Goal: Transaction & Acquisition: Purchase product/service

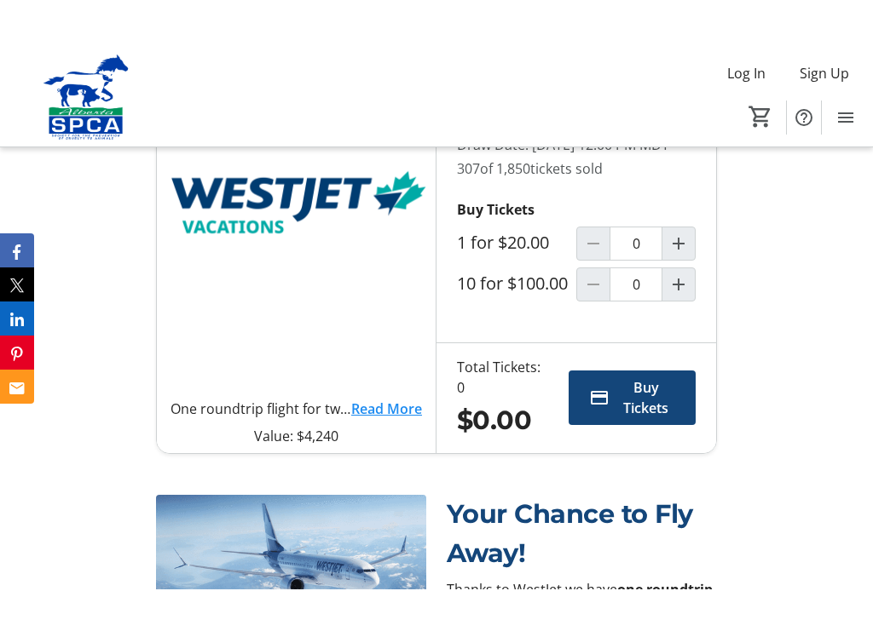
scroll to position [427, 0]
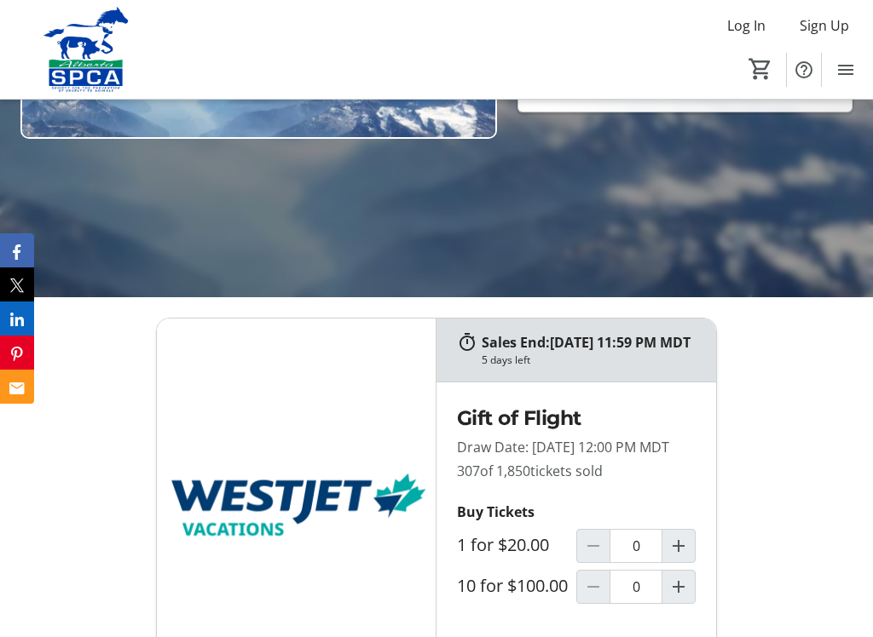
click at [680, 541] on mat-icon "Increment by one" at bounding box center [678, 546] width 20 height 20
click at [683, 541] on mat-icon "Increment by one" at bounding box center [678, 546] width 20 height 20
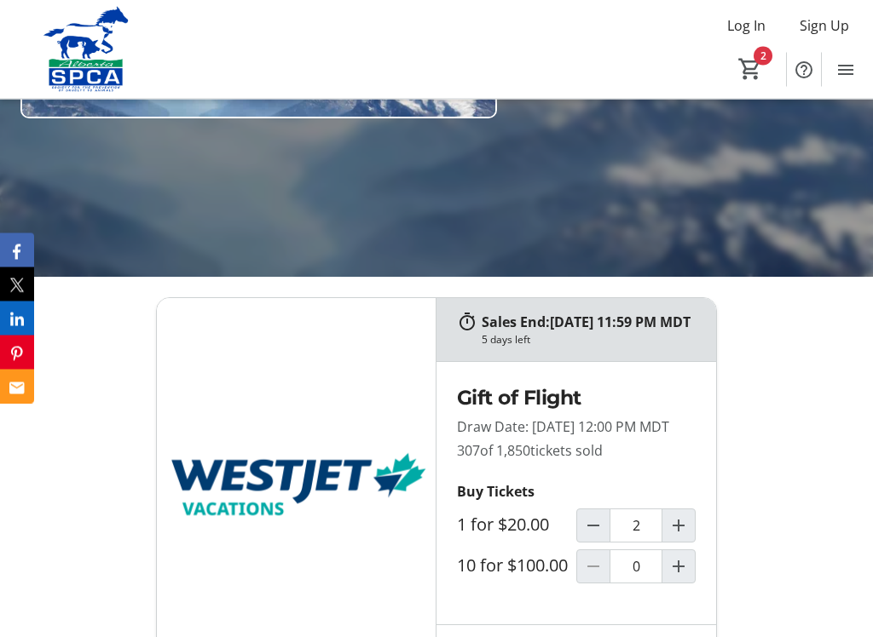
click at [598, 537] on mat-icon "Decrement by one" at bounding box center [593, 526] width 20 height 20
type input "1"
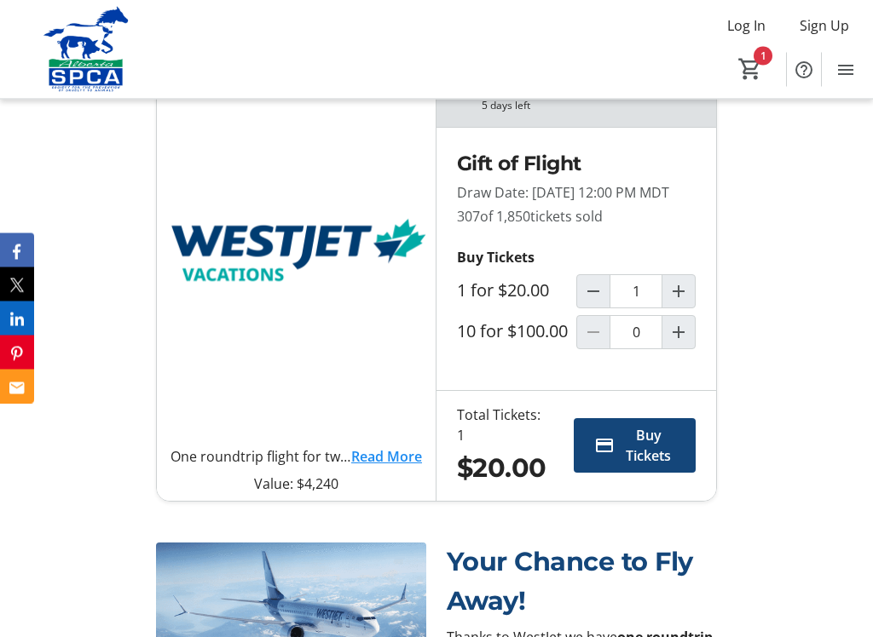
scroll to position [751, 0]
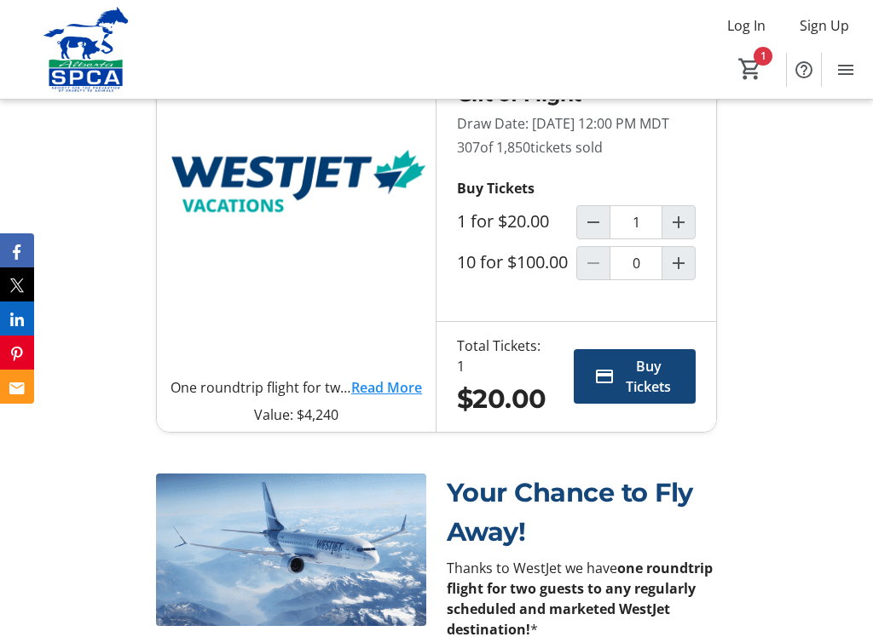
click at [648, 397] on span "Buy Tickets" at bounding box center [648, 376] width 54 height 41
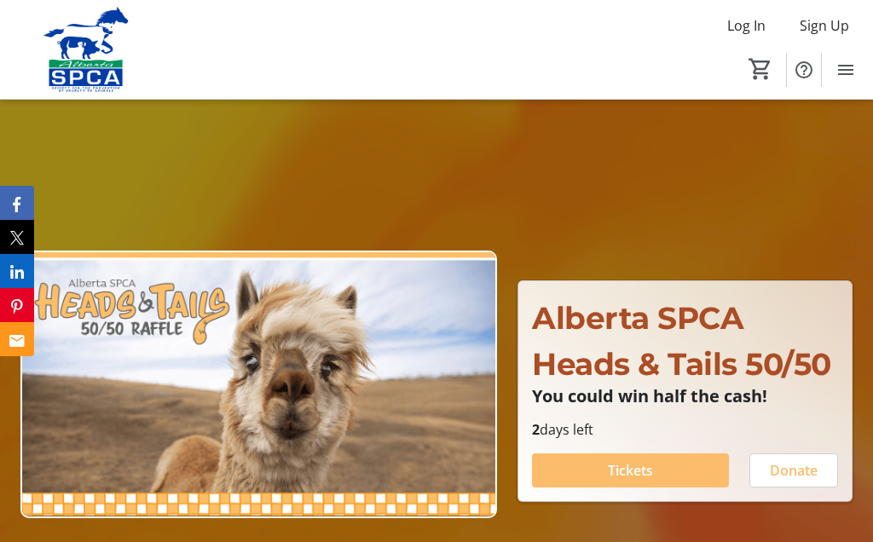
click at [663, 467] on span at bounding box center [630, 470] width 197 height 41
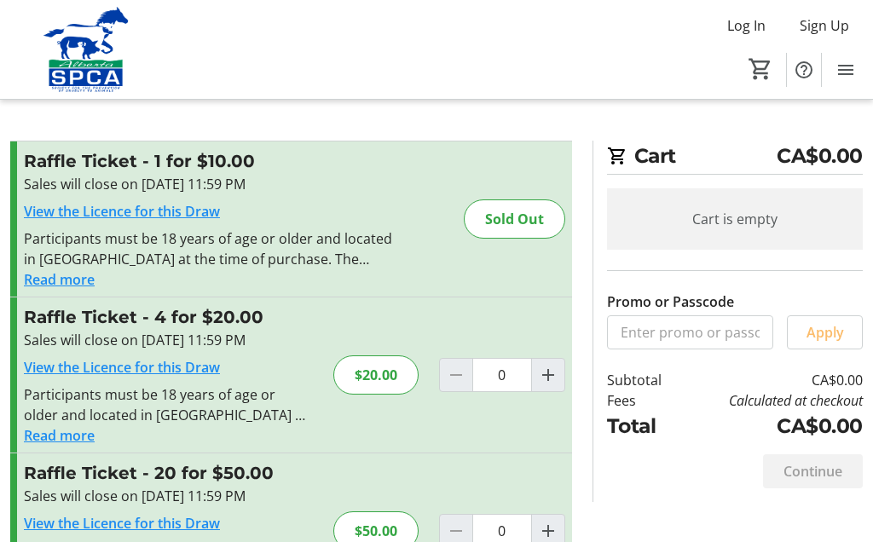
click at [553, 381] on mat-icon "Increment by one" at bounding box center [548, 375] width 20 height 20
type input "1"
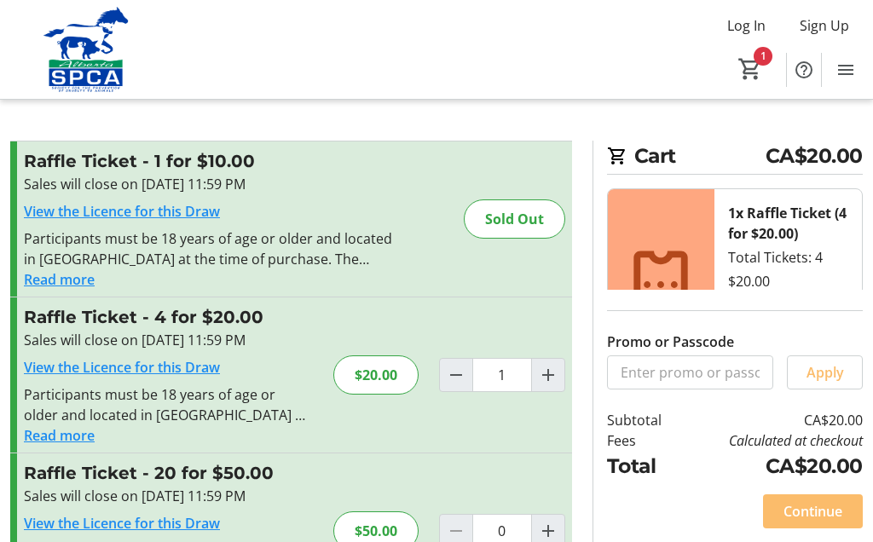
click at [828, 504] on span "Continue" at bounding box center [812, 511] width 59 height 20
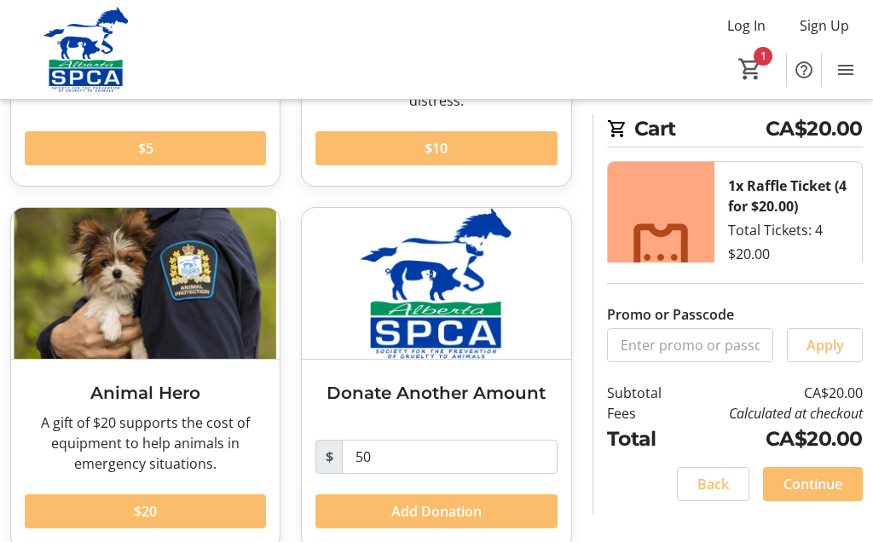
scroll to position [375, 0]
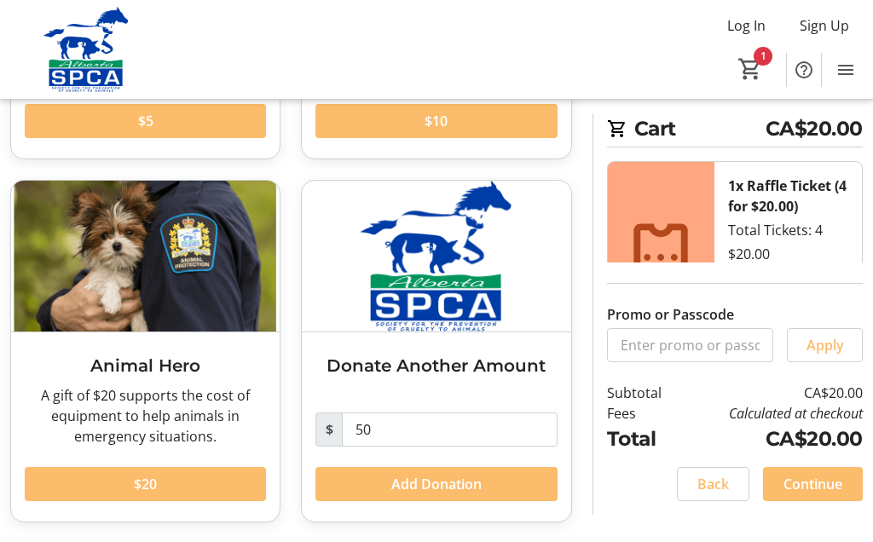
click at [823, 483] on span "Continue" at bounding box center [812, 484] width 59 height 20
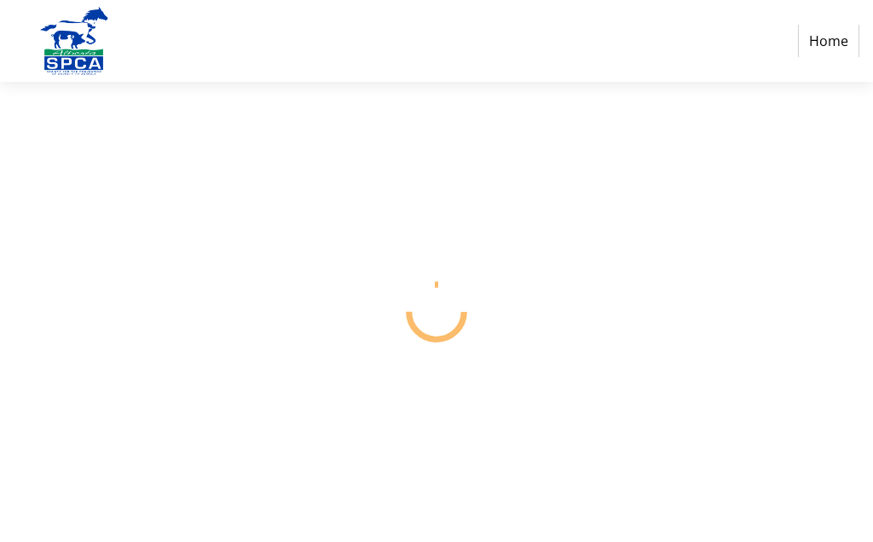
select select "CA"
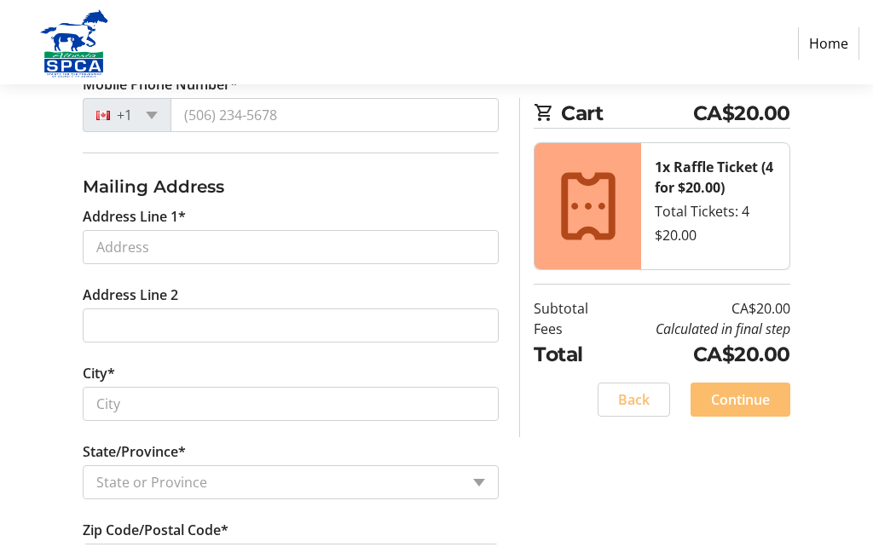
scroll to position [430, 0]
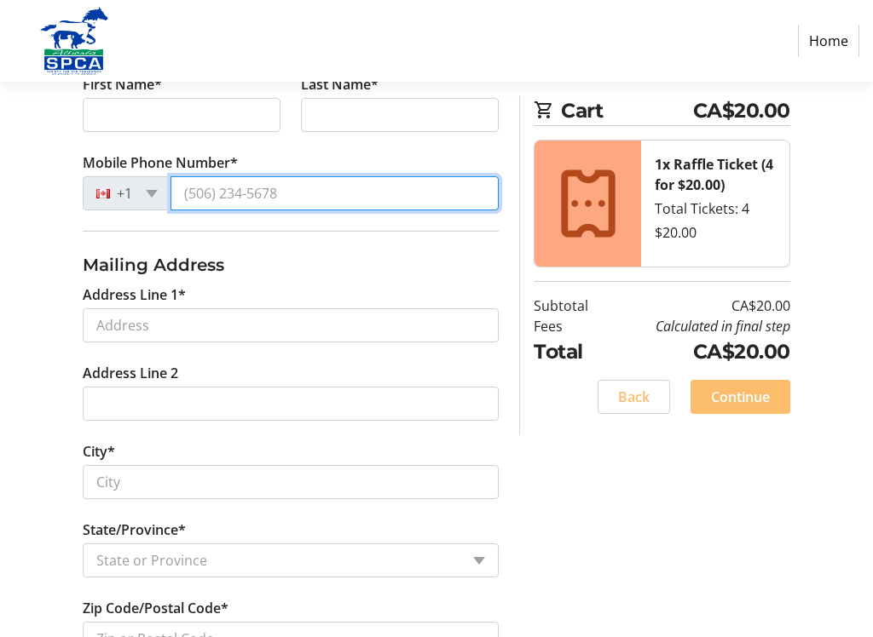
click at [213, 190] on input "Mobile Phone Number*" at bounding box center [334, 193] width 328 height 34
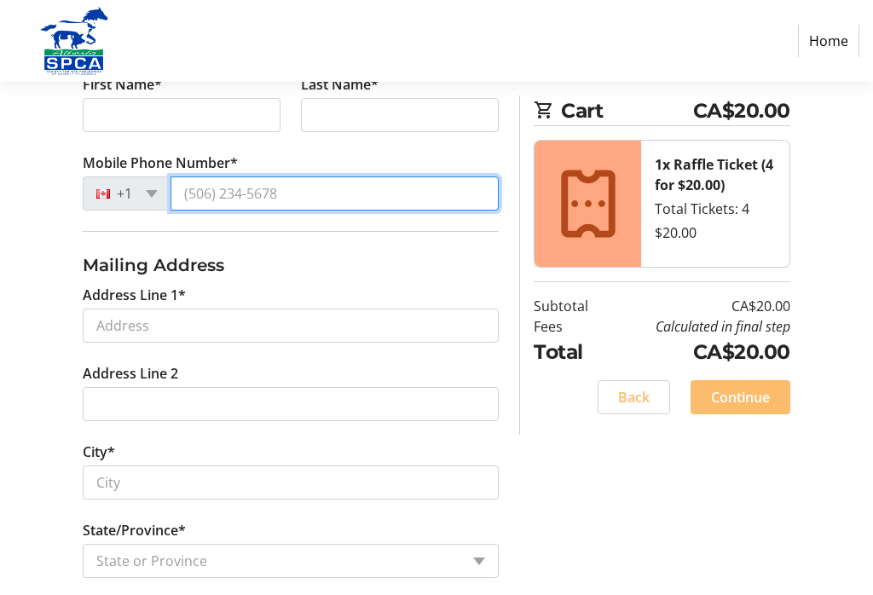
click at [235, 206] on input "Mobile Phone Number*" at bounding box center [334, 193] width 328 height 34
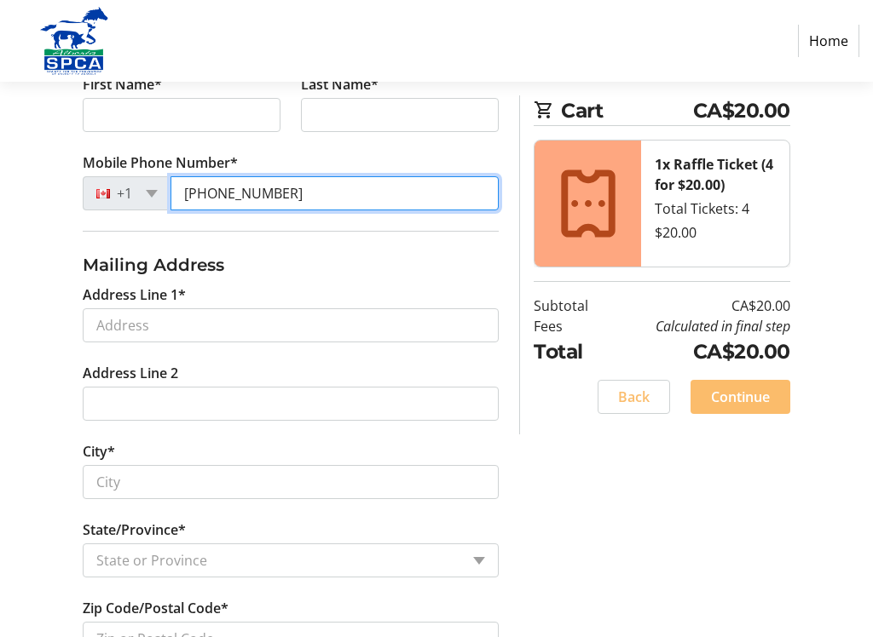
type input "(780) 835-2558"
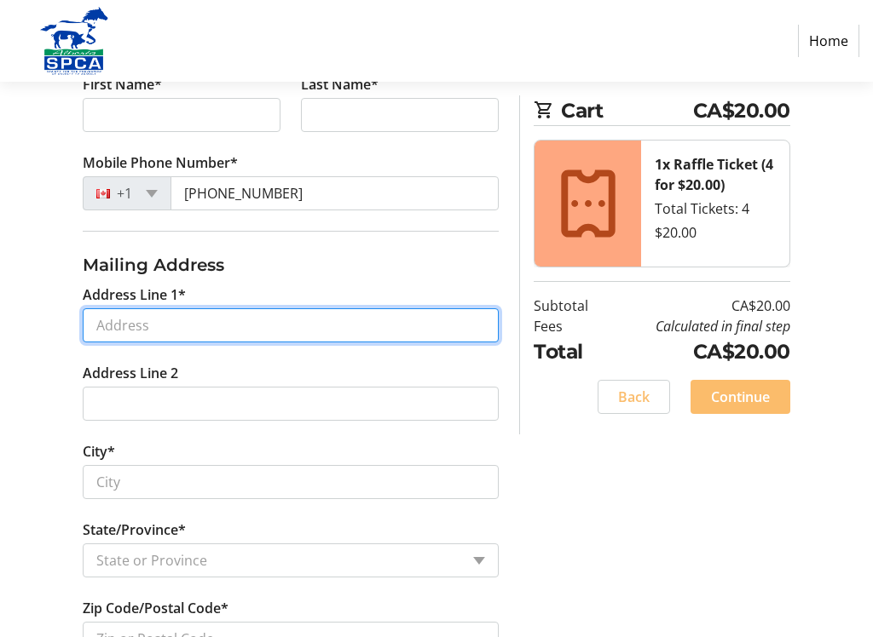
click at [136, 325] on input "Address Line 1*" at bounding box center [291, 326] width 416 height 34
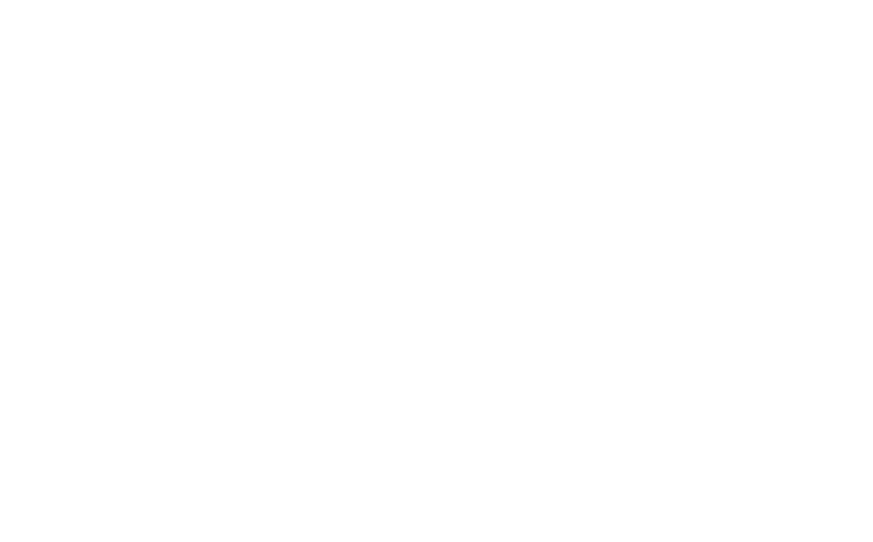
scroll to position [54, 0]
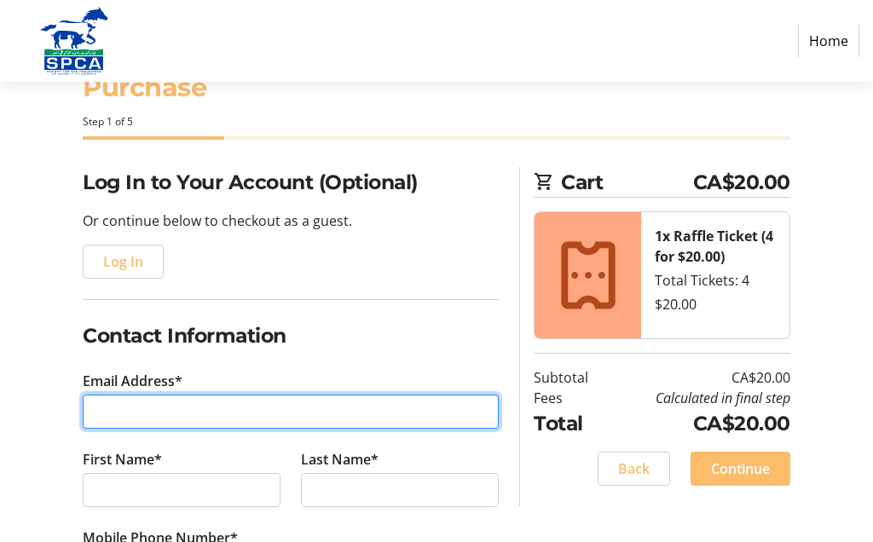
click at [120, 412] on input "Email Address*" at bounding box center [291, 412] width 416 height 34
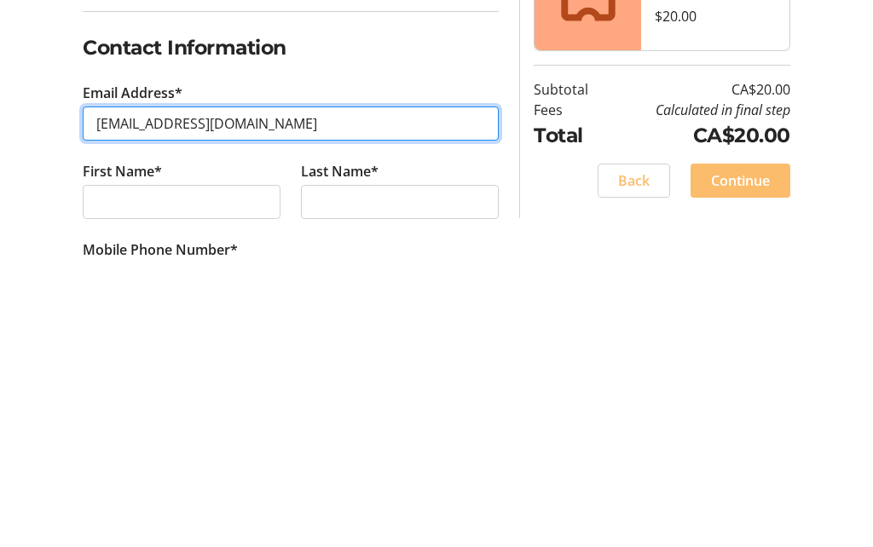
type input "nsteinke@telusplanet.net"
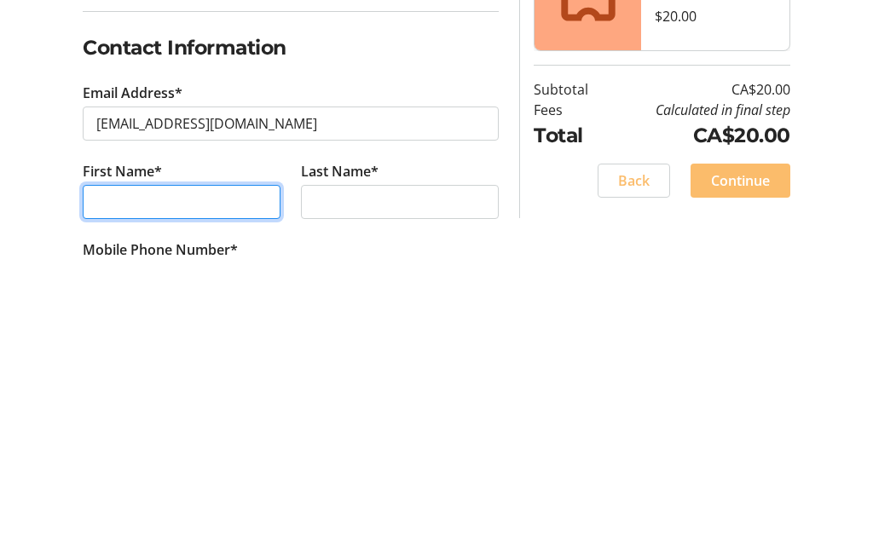
click at [116, 474] on input "First Name*" at bounding box center [182, 491] width 198 height 34
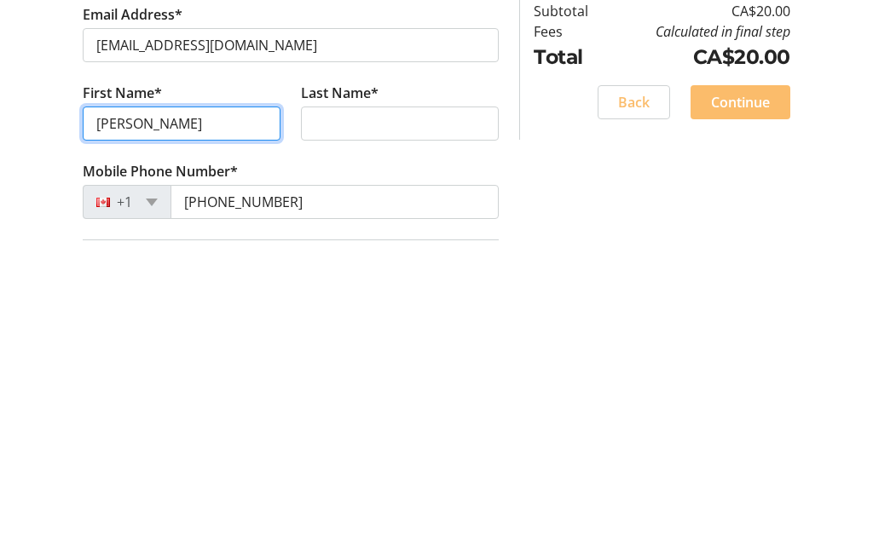
type input "Nancy"
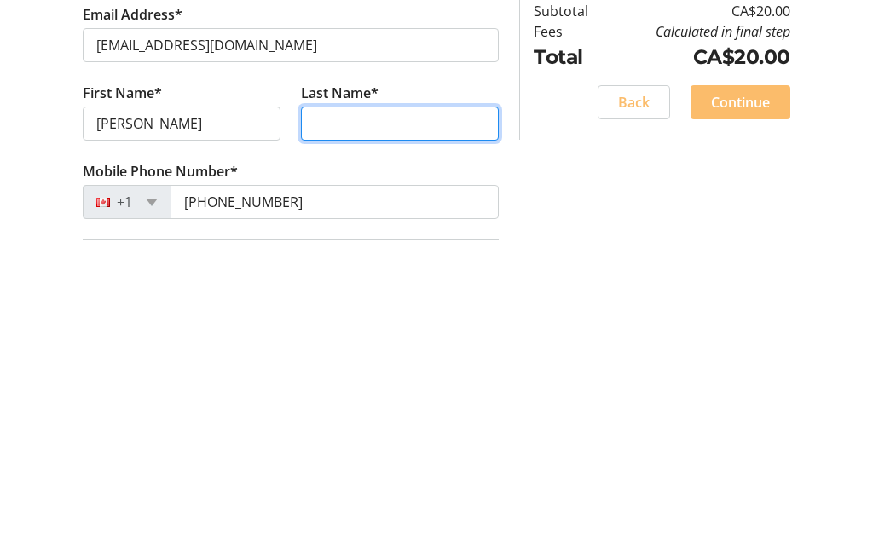
click at [321, 412] on input "Last Name*" at bounding box center [400, 429] width 198 height 34
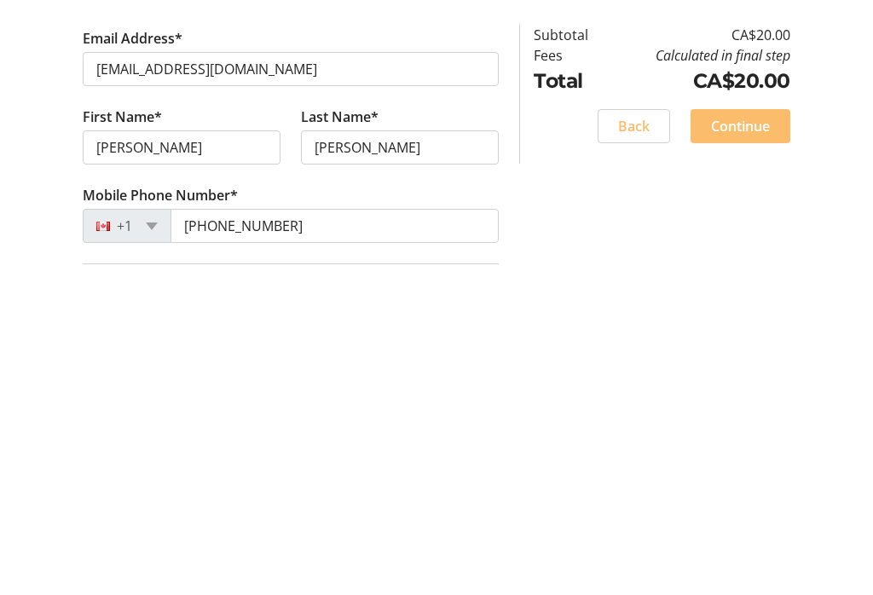
scroll to position [421, 0]
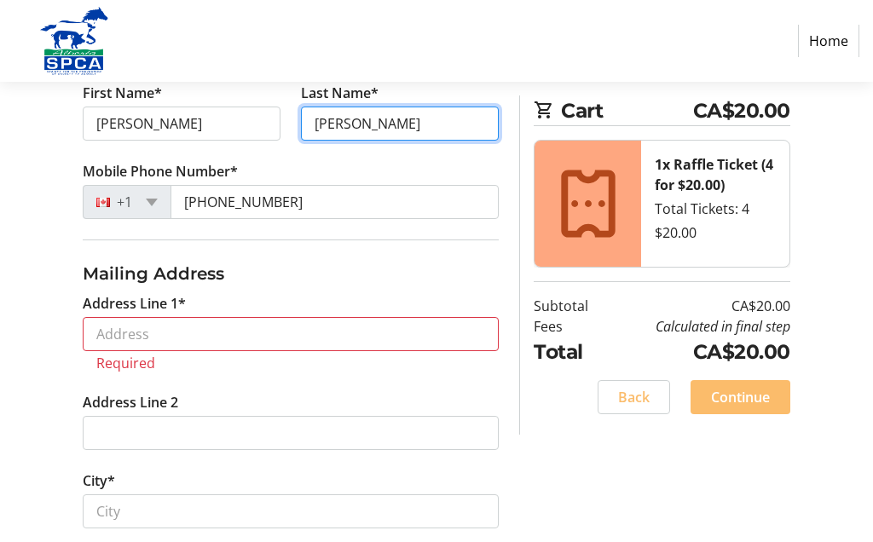
type input "Steinke"
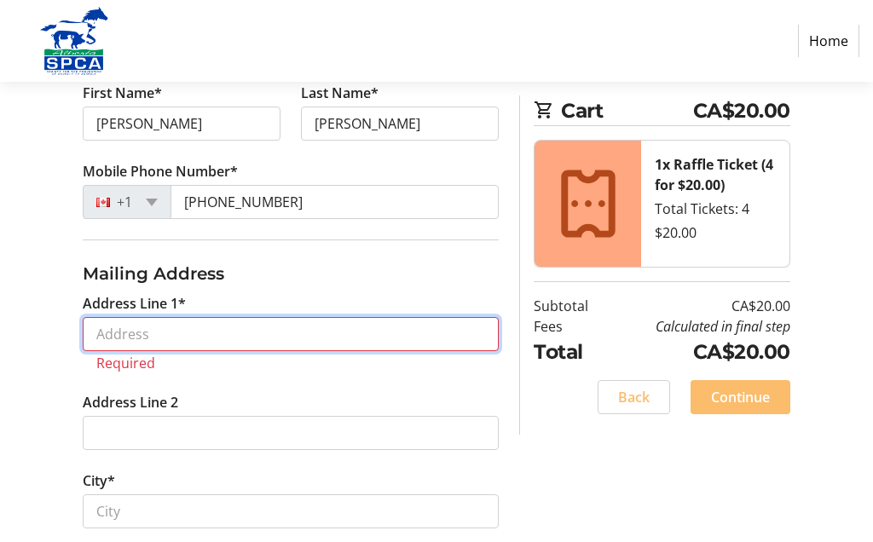
click at [115, 339] on input "Address Line 1*" at bounding box center [291, 334] width 416 height 34
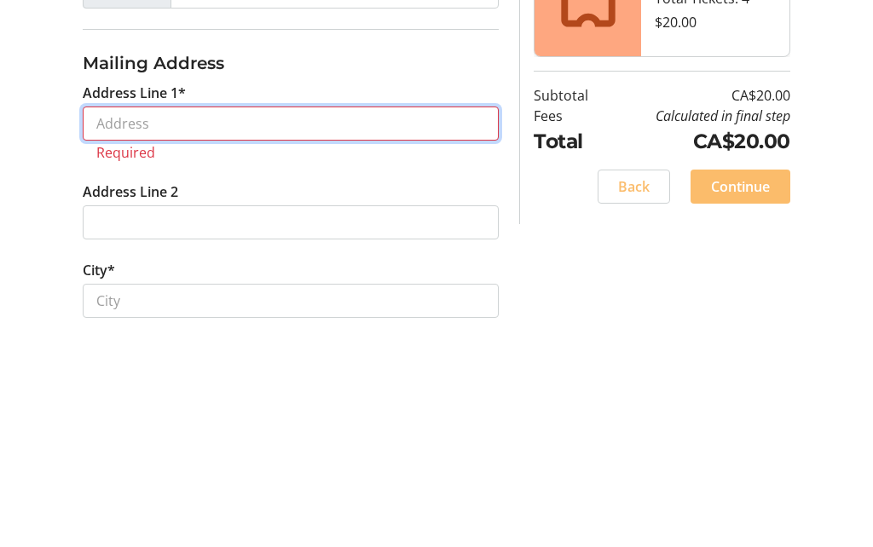
type input "P"
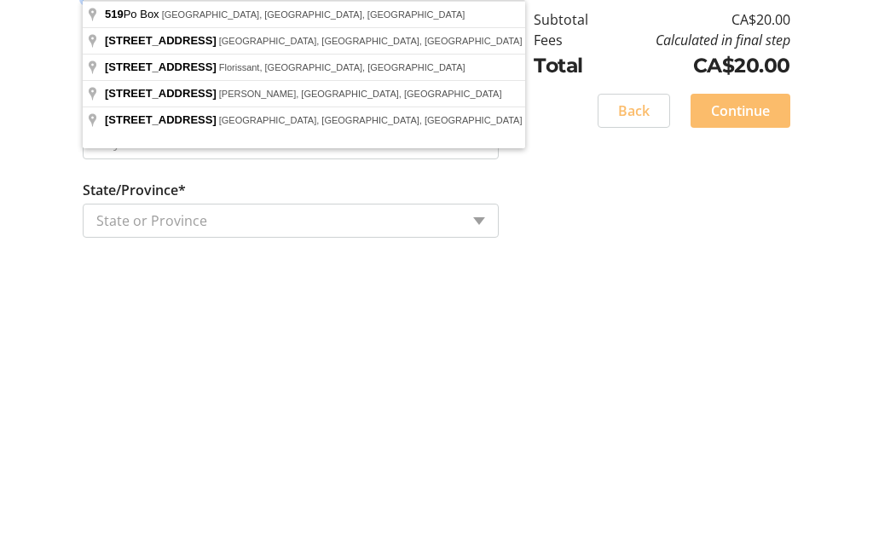
scroll to position [487, 0]
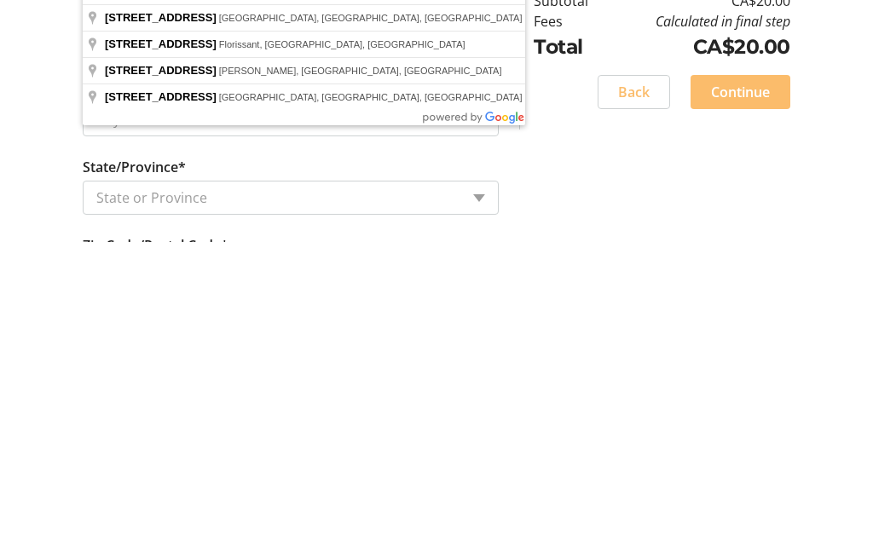
type input "PO Box 519"
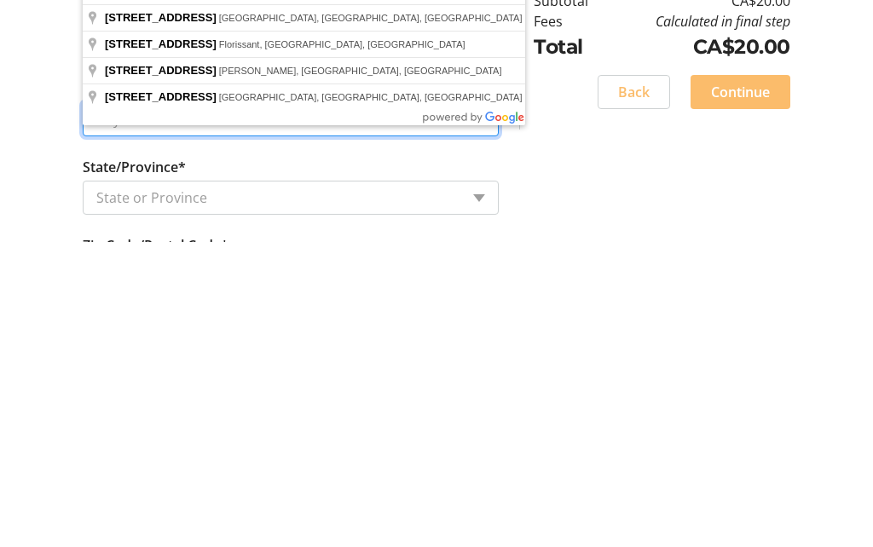
click at [387, 407] on input "City*" at bounding box center [291, 424] width 416 height 34
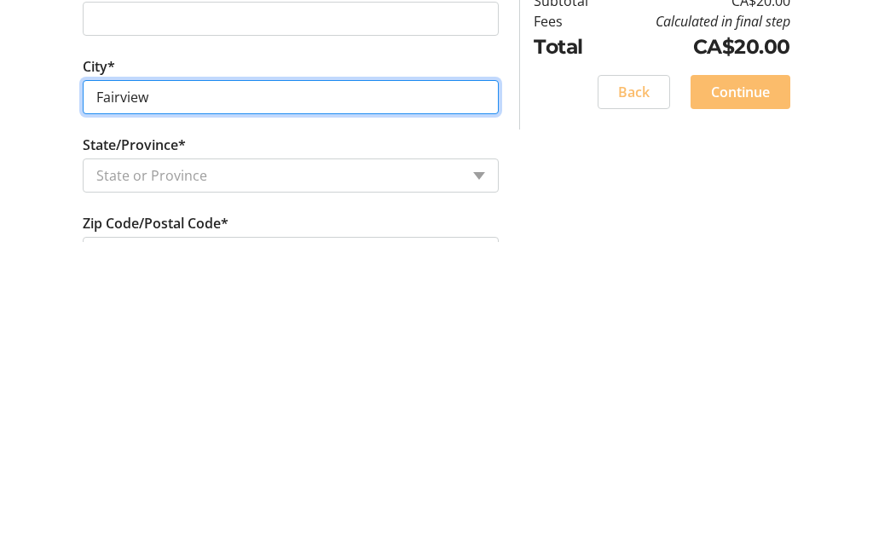
type input "Fairview"
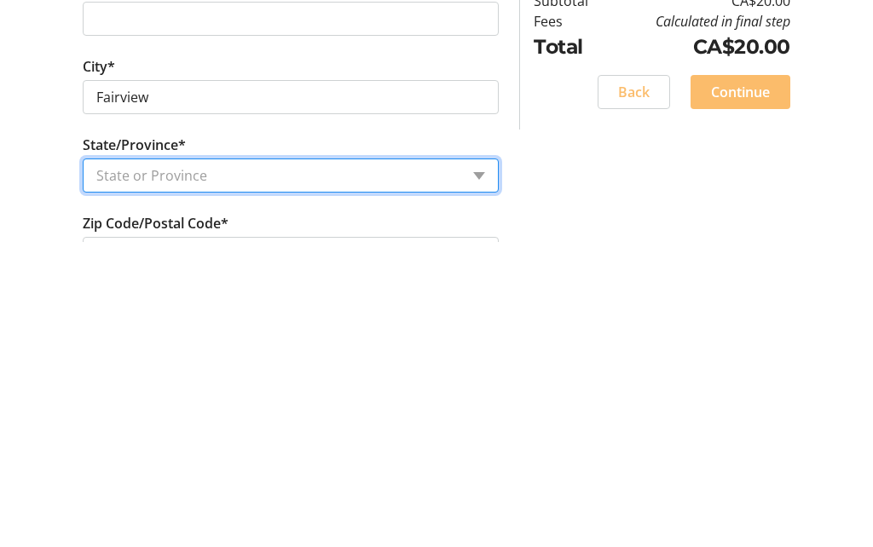
click at [479, 464] on select "State or Province State or Province Alberta British Columbia Manitoba New Bruns…" at bounding box center [291, 481] width 416 height 34
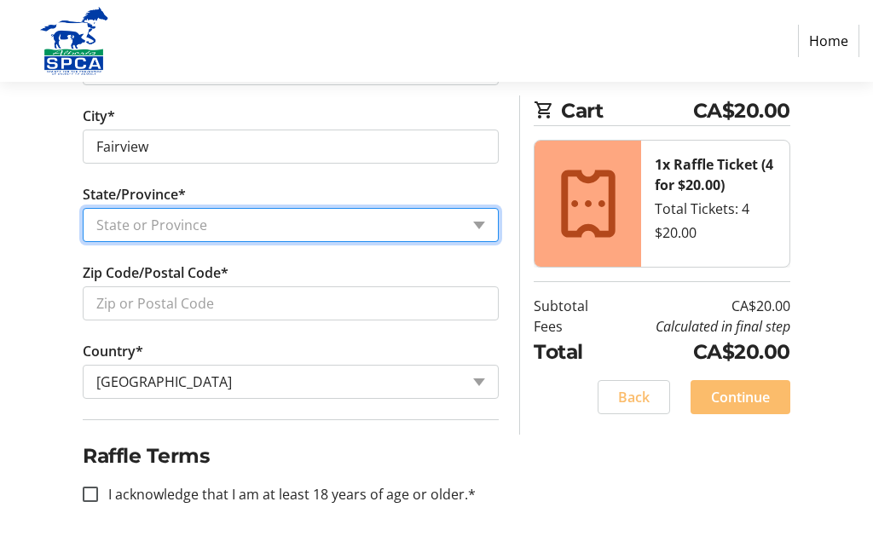
select select "AB"
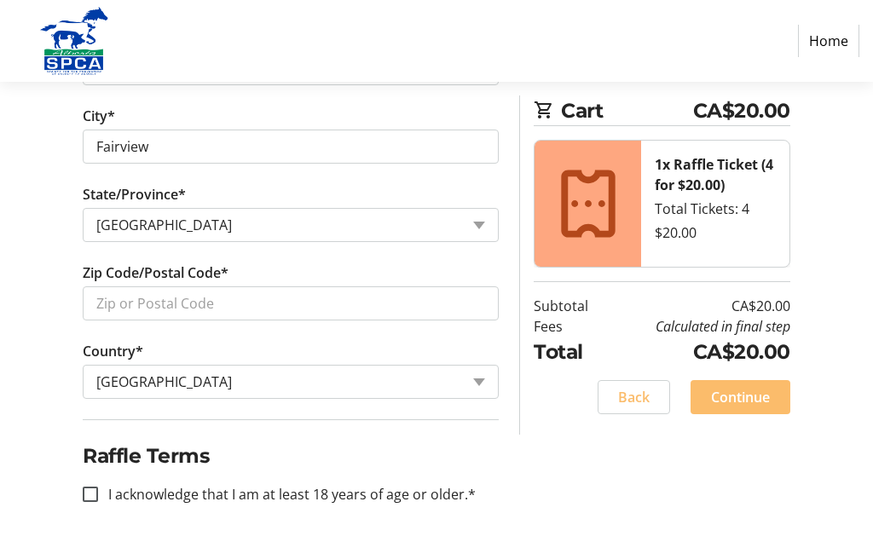
click at [513, 441] on div "Log In to Your Account (Optional) Or continue below to checkout as a guest. Log…" at bounding box center [436, 1] width 873 height 1090
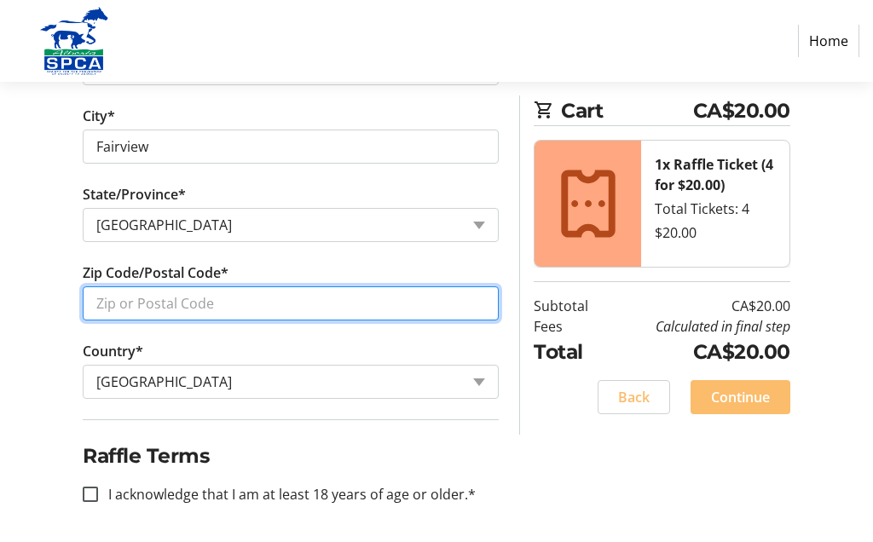
click at [131, 300] on input "Zip Code/Postal Code*" at bounding box center [291, 303] width 416 height 34
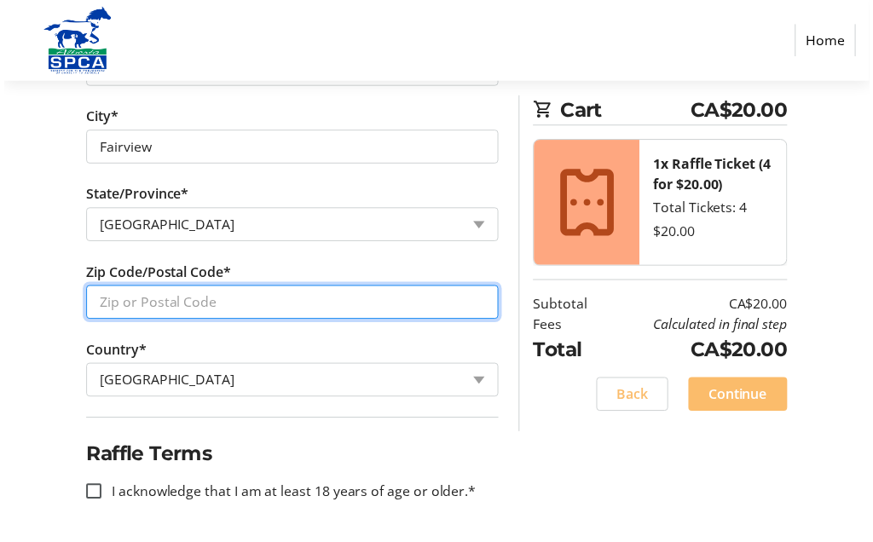
scroll to position [760, 0]
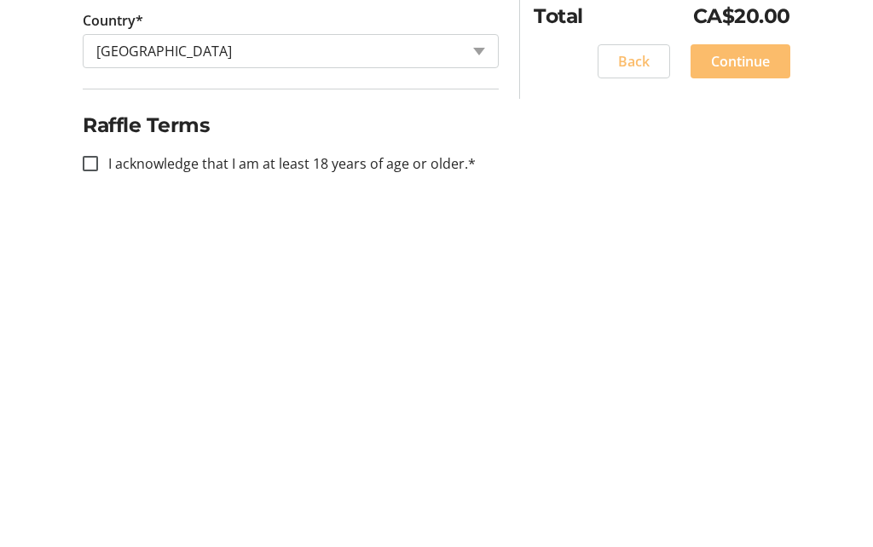
type input "T0H 1L0"
click at [94, 492] on input "I acknowledge that I am at least 18 years of age or older.*" at bounding box center [90, 499] width 15 height 15
checkbox input "true"
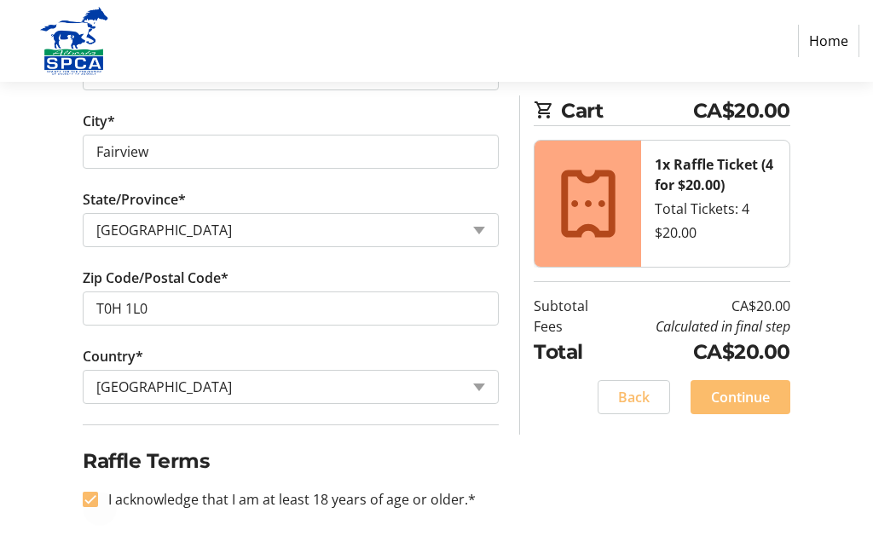
scroll to position [765, 0]
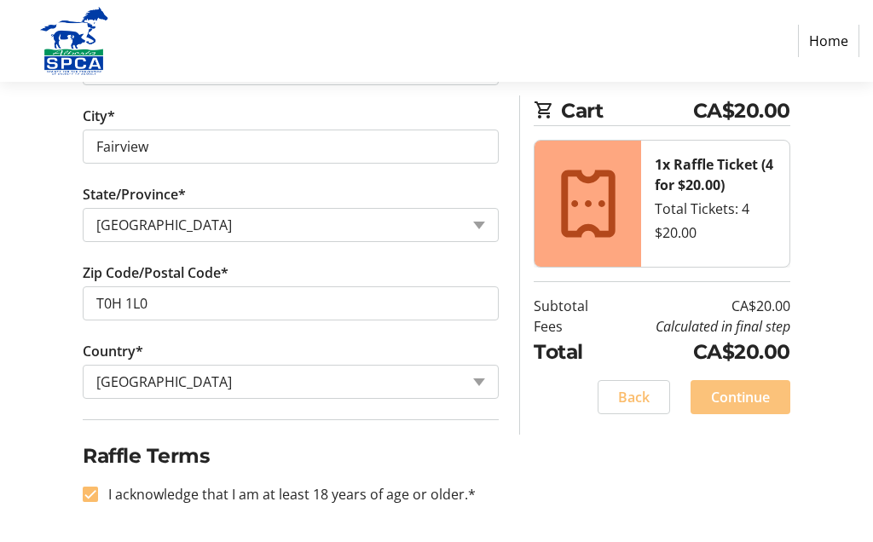
click at [748, 403] on span "Continue" at bounding box center [740, 397] width 59 height 20
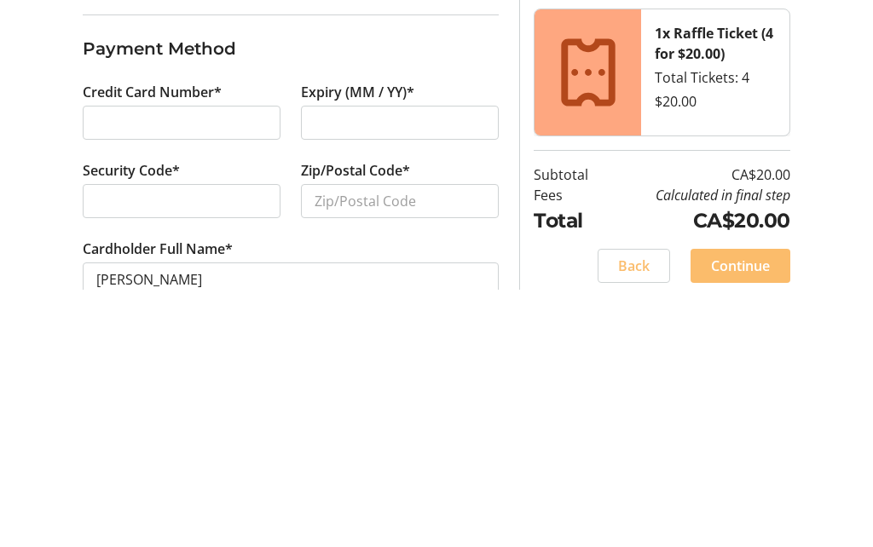
scroll to position [31, 0]
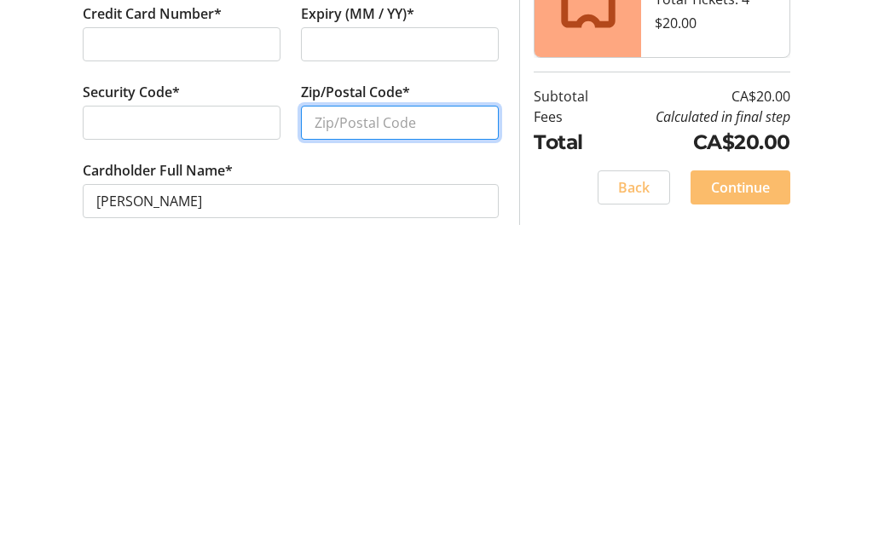
click at [340, 411] on input "Zip/Postal Code*" at bounding box center [400, 428] width 198 height 34
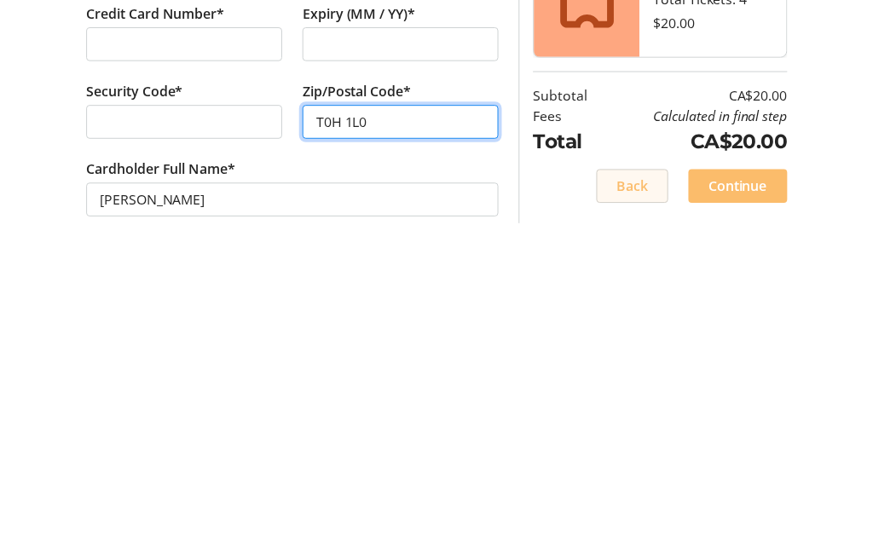
scroll to position [46, 0]
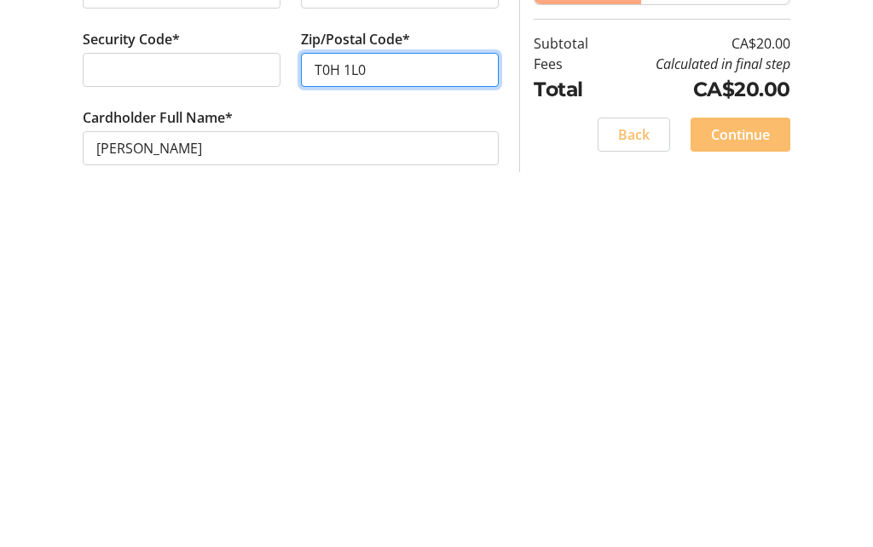
type input "T0H 1L0"
click at [745, 467] on span "Continue" at bounding box center [740, 477] width 59 height 20
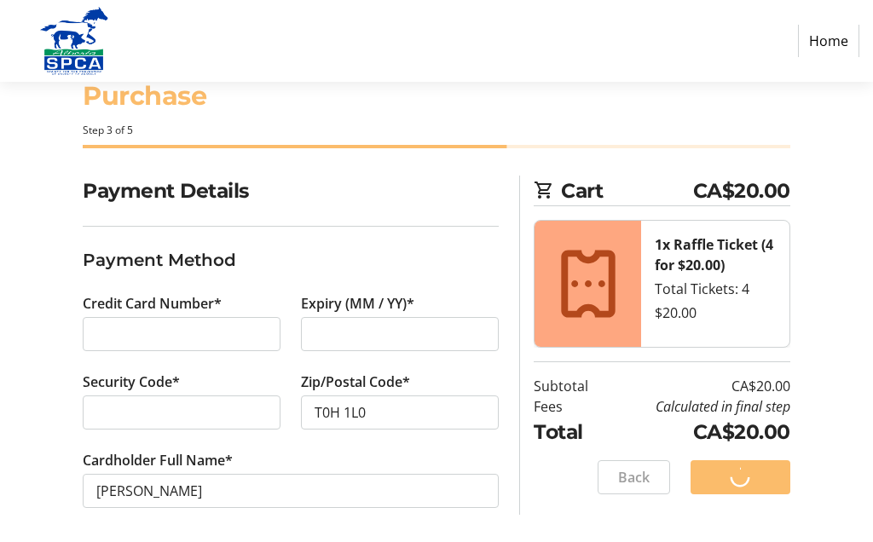
scroll to position [51, 0]
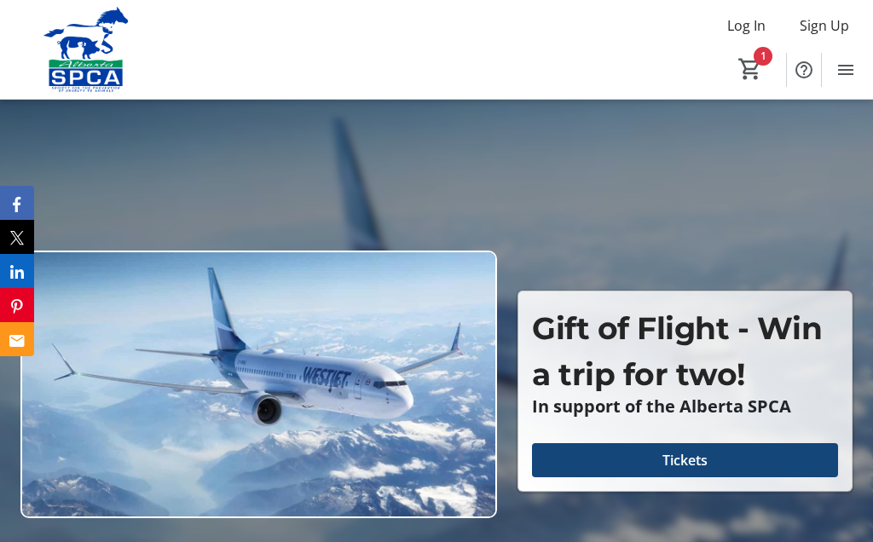
click at [687, 468] on span "Tickets" at bounding box center [684, 460] width 45 height 20
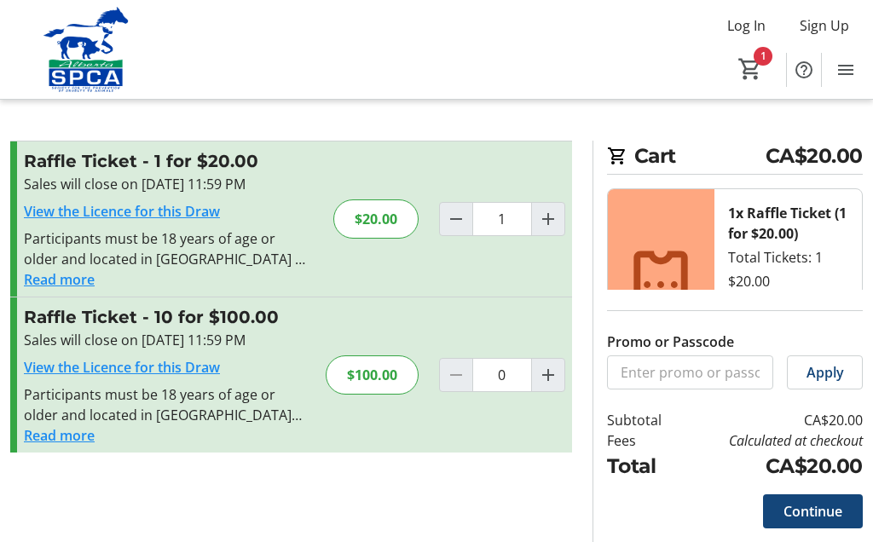
click at [834, 518] on span "Continue" at bounding box center [812, 511] width 59 height 20
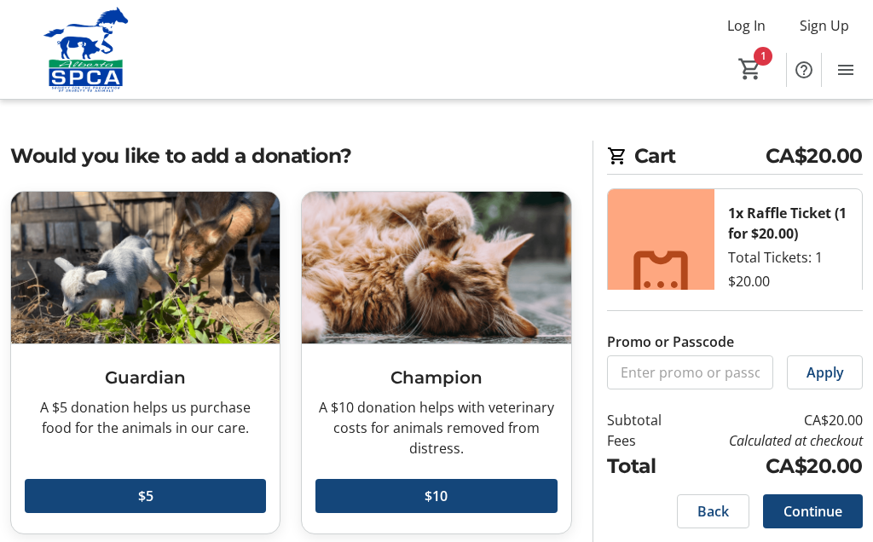
click at [821, 509] on span "Continue" at bounding box center [812, 511] width 59 height 20
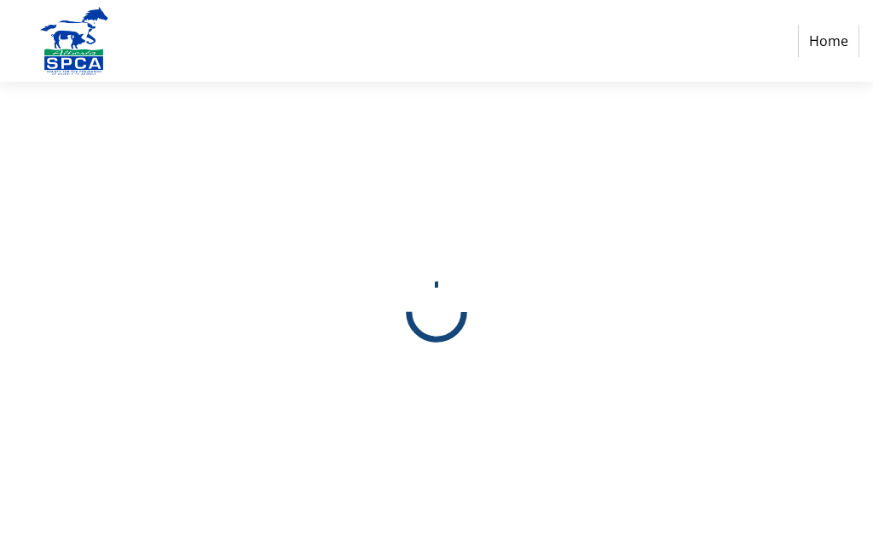
select select "CA"
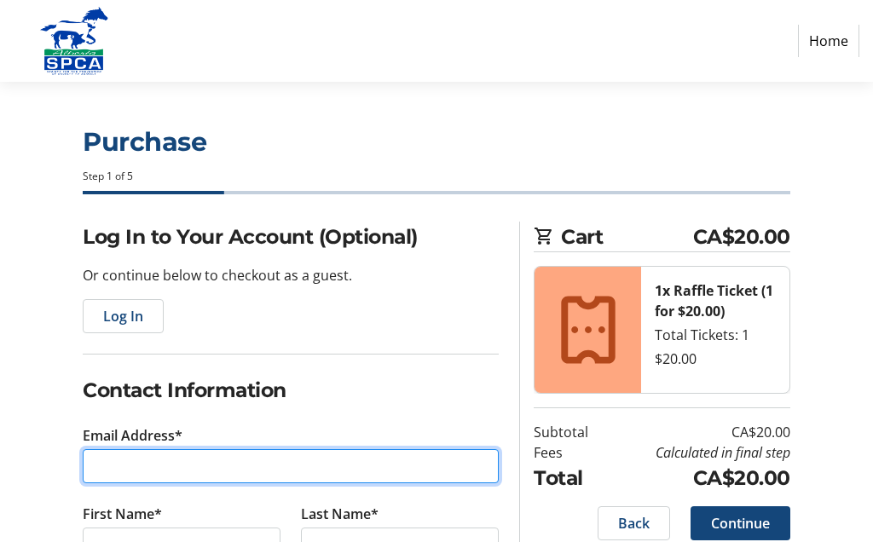
click at [115, 463] on input "Email Address*" at bounding box center [291, 466] width 416 height 34
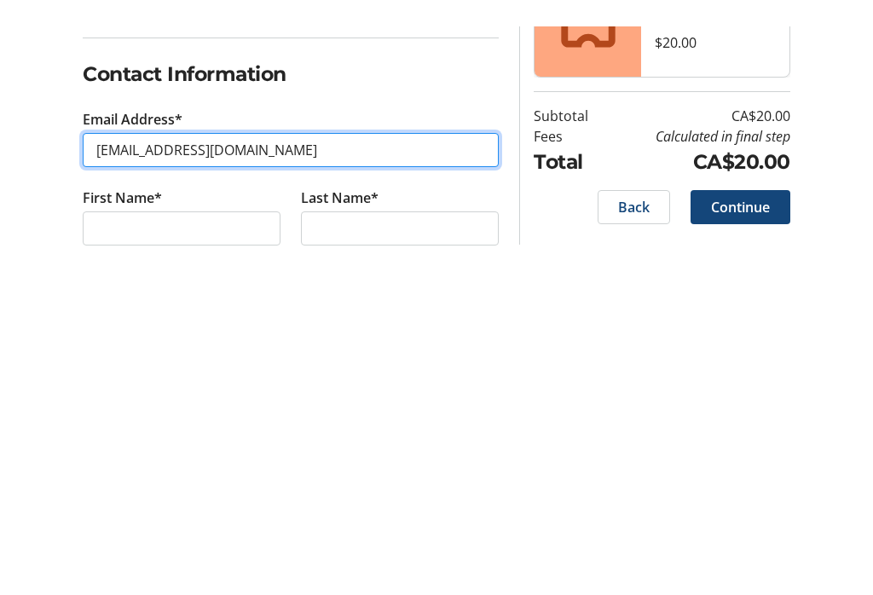
scroll to position [64, 0]
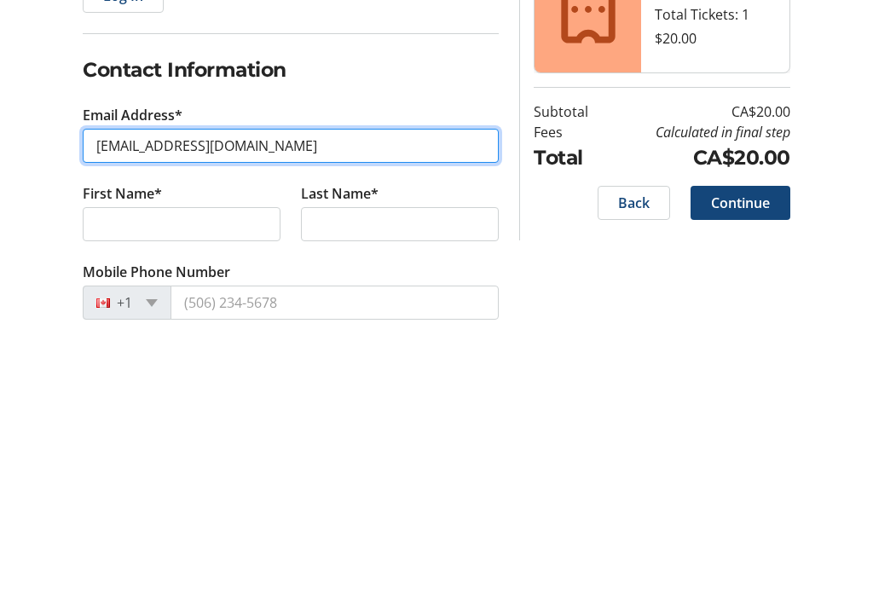
type input "nsteinke@telusplanet.net"
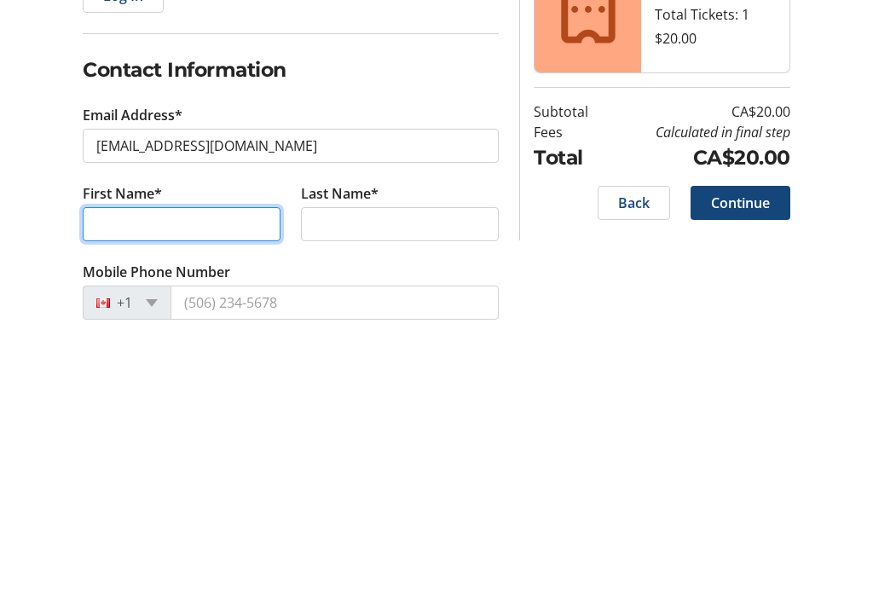
click at [93, 464] on input "First Name*" at bounding box center [182, 481] width 198 height 34
type input "Nancy"
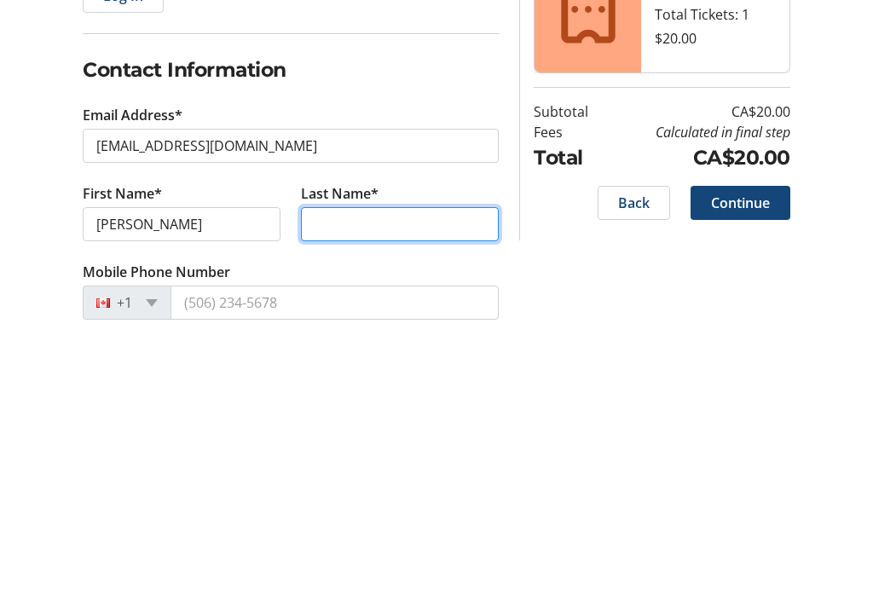
click at [345, 464] on input "Last Name*" at bounding box center [400, 481] width 198 height 34
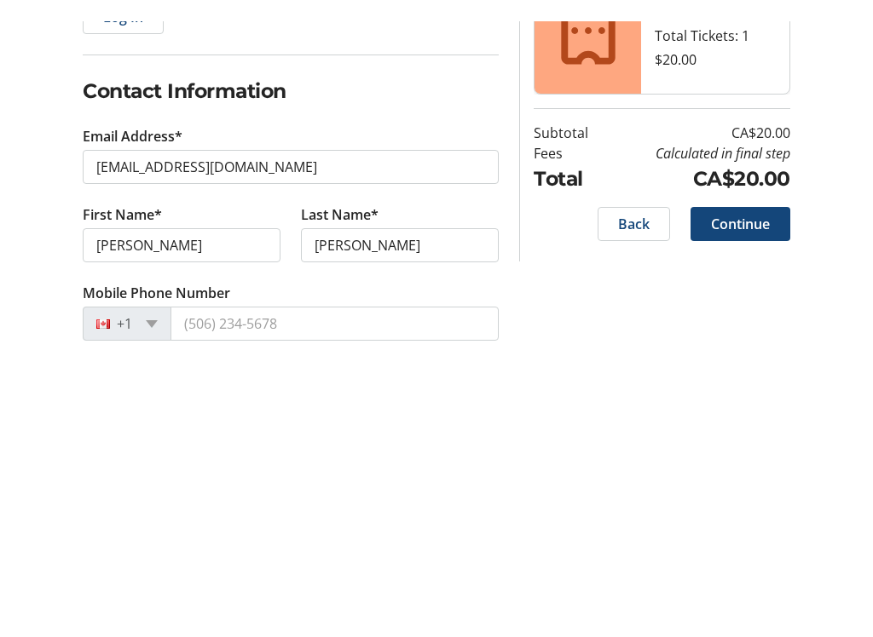
scroll to position [320, 0]
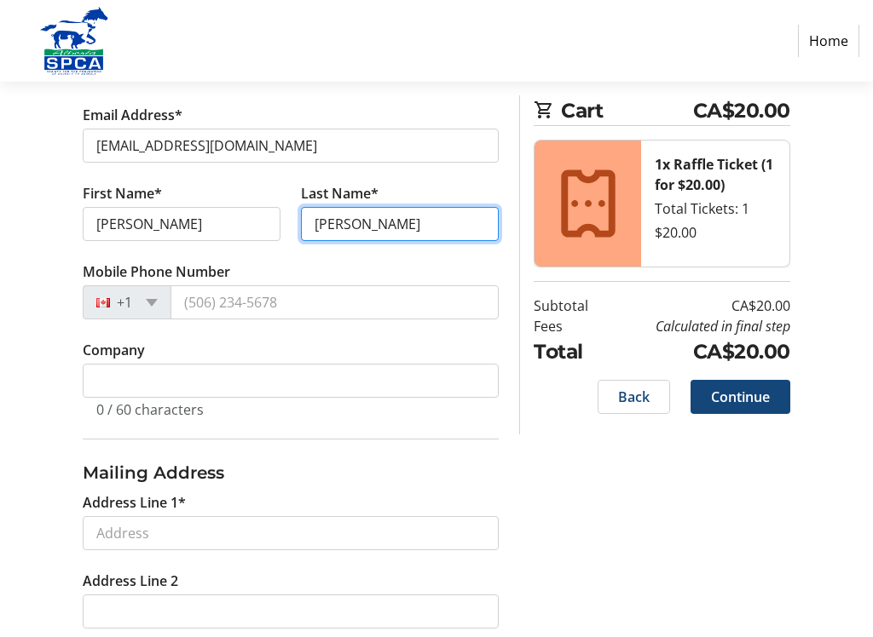
type input "Steinke"
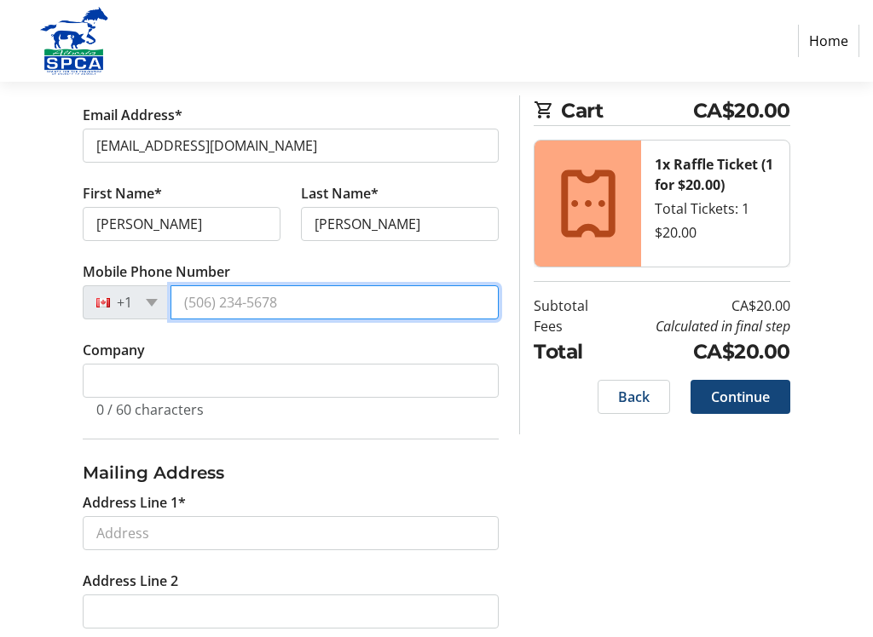
click at [285, 299] on input "Mobile Phone Number" at bounding box center [334, 302] width 328 height 34
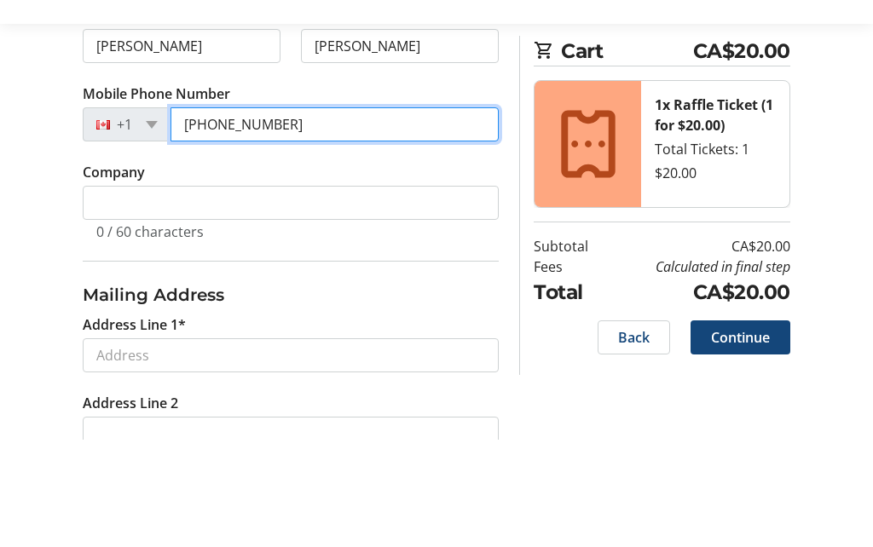
scroll to position [456, 0]
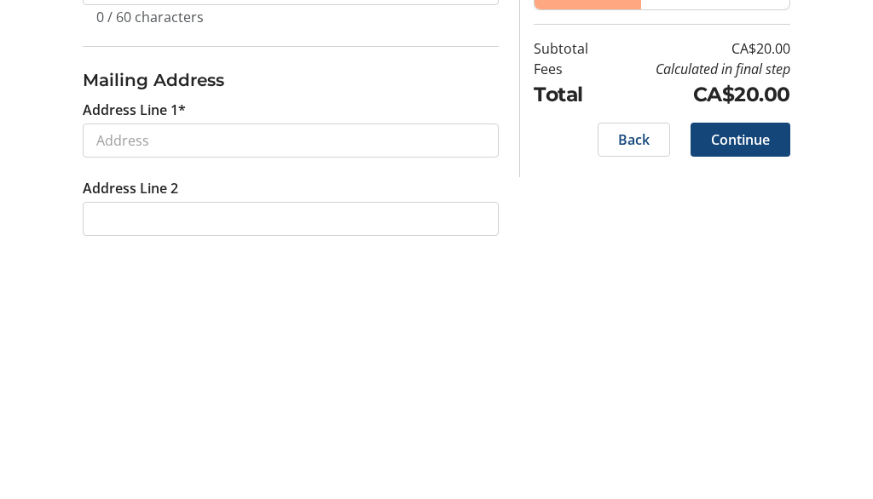
type input "(780) 835-2558"
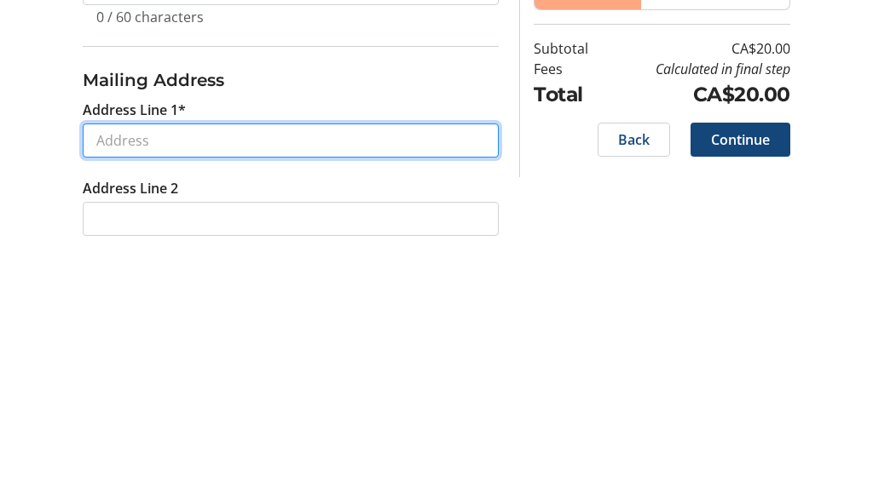
click at [142, 381] on input "Address Line 1*" at bounding box center [291, 398] width 416 height 34
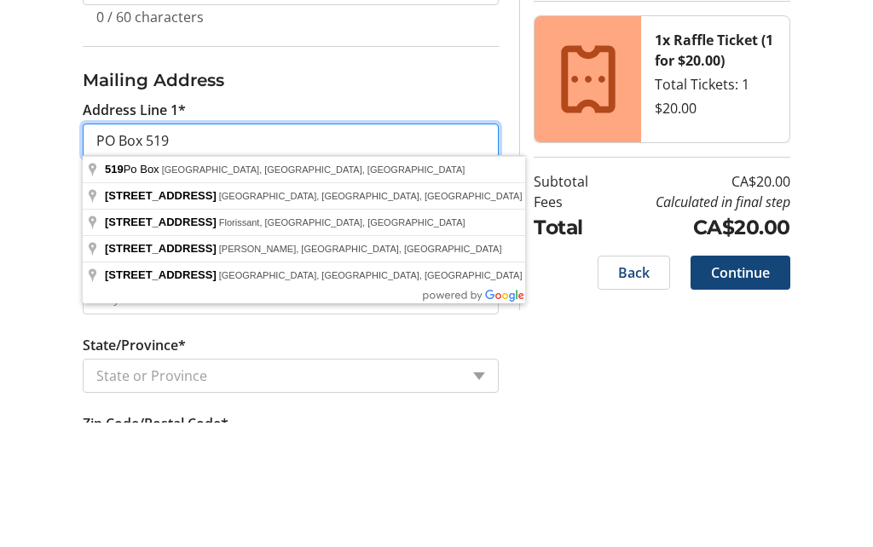
scroll to position [589, 0]
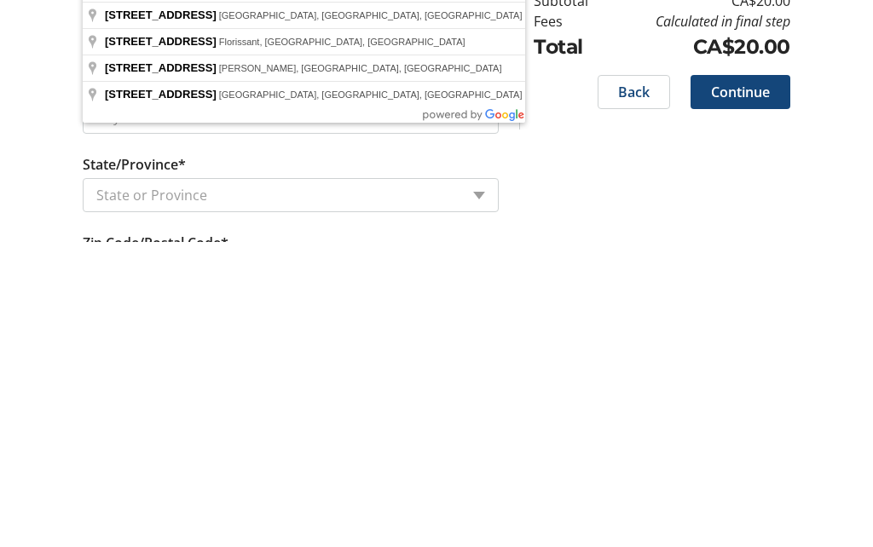
type input "PO Box 519"
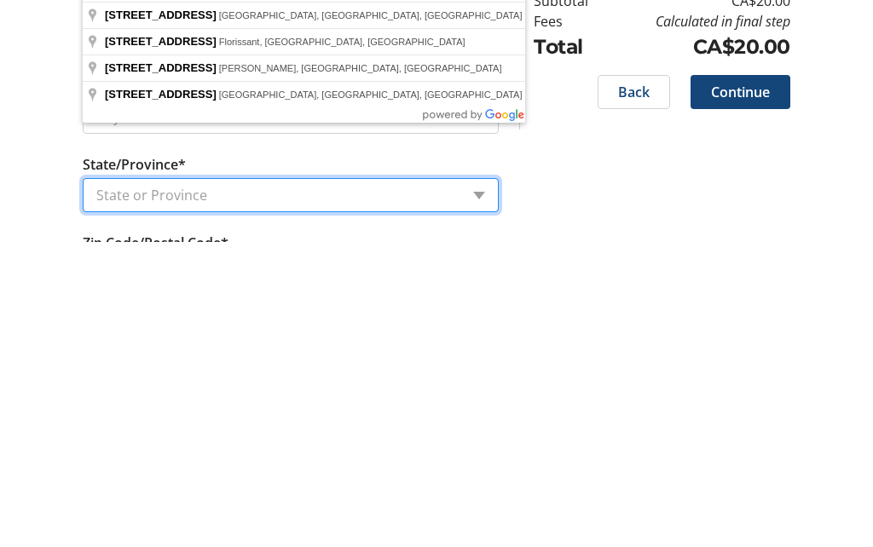
click at [216, 483] on select "State or Province State or Province Alberta British Columbia Manitoba New Bruns…" at bounding box center [291, 500] width 416 height 34
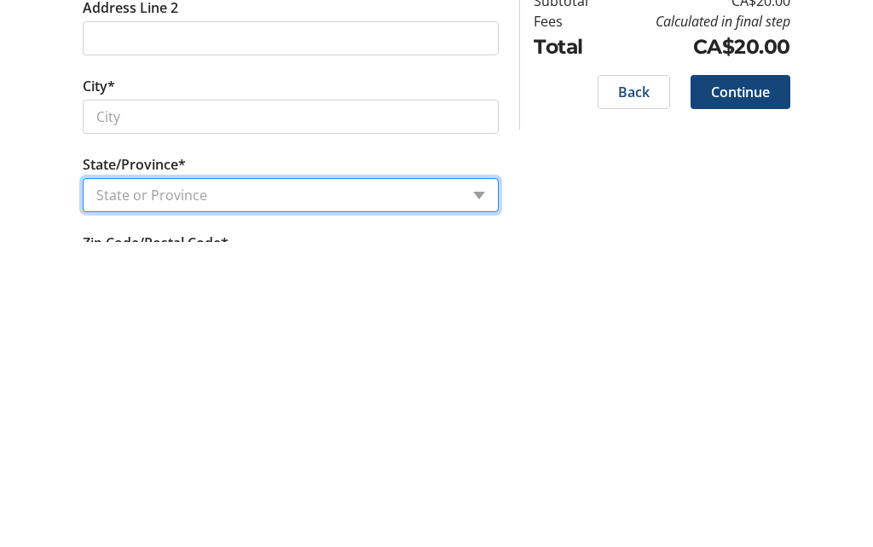
scroll to position [864, 0]
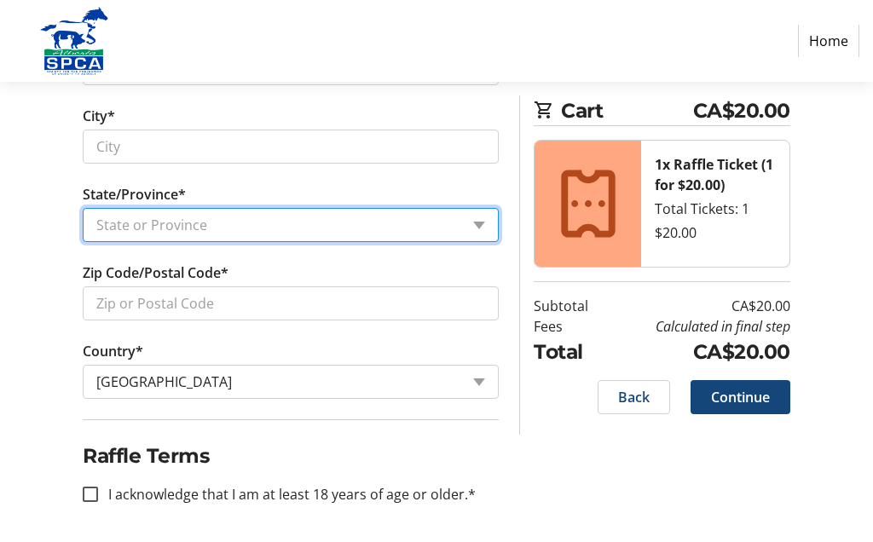
select select "AB"
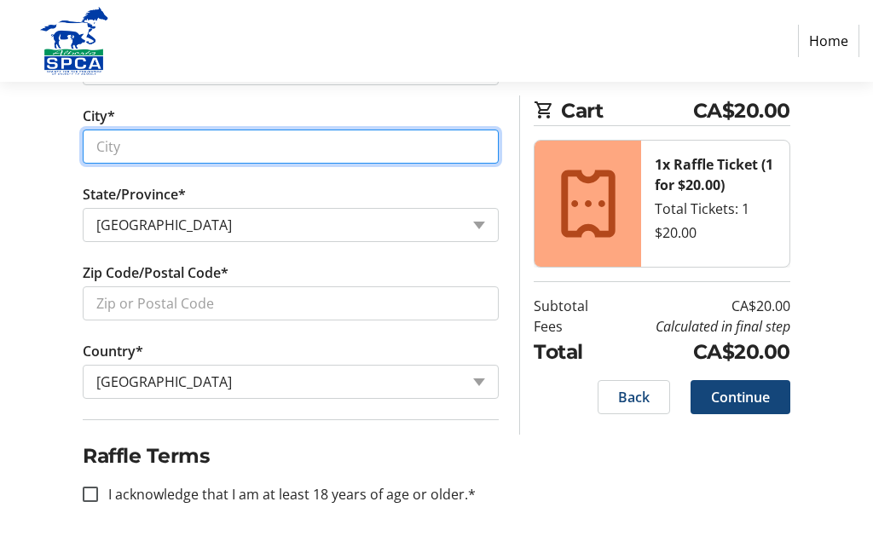
click at [118, 147] on input "City*" at bounding box center [291, 147] width 416 height 34
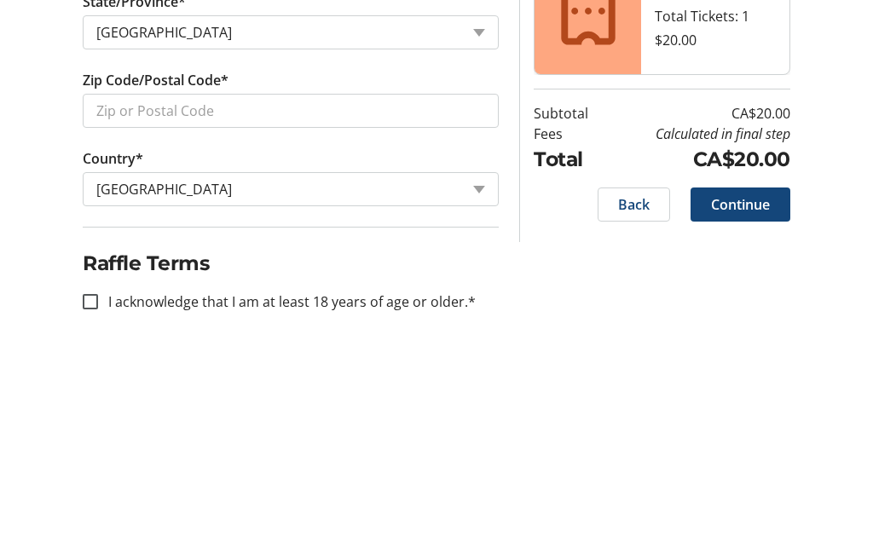
type input "Fairview"
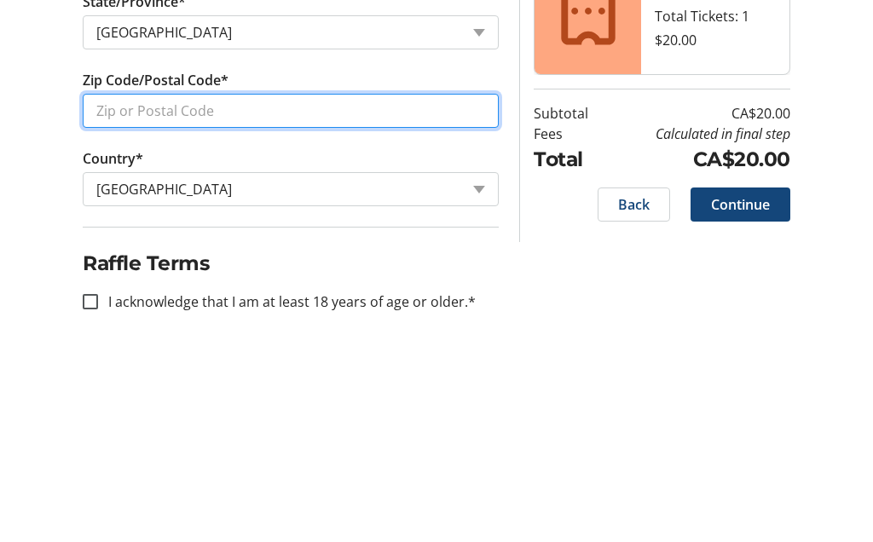
click at [141, 286] on input "Zip Code/Postal Code*" at bounding box center [291, 303] width 416 height 34
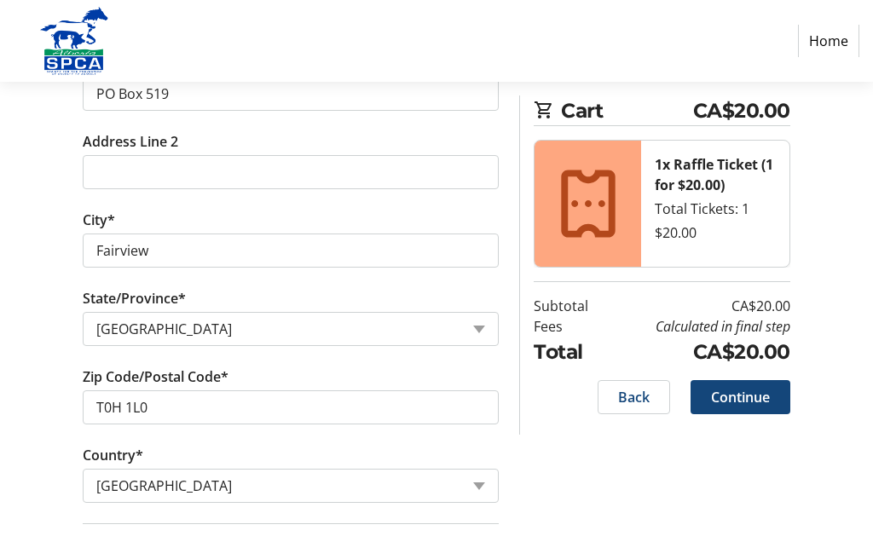
scroll to position [759, 0]
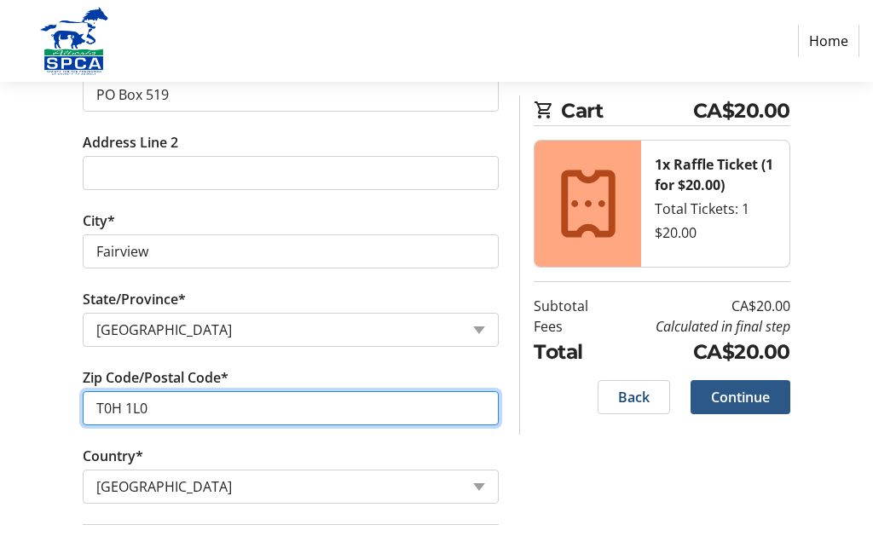
type input "T0H 1L0"
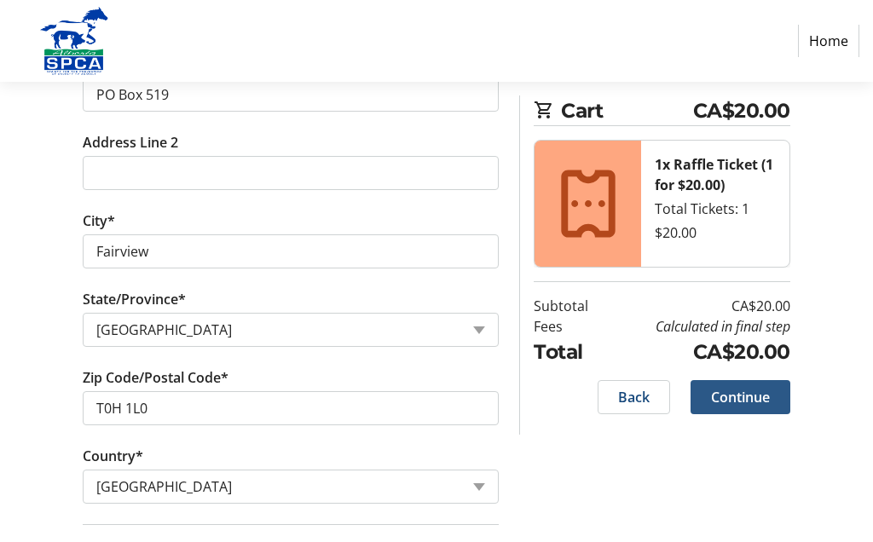
click at [747, 401] on span "Continue" at bounding box center [740, 397] width 59 height 20
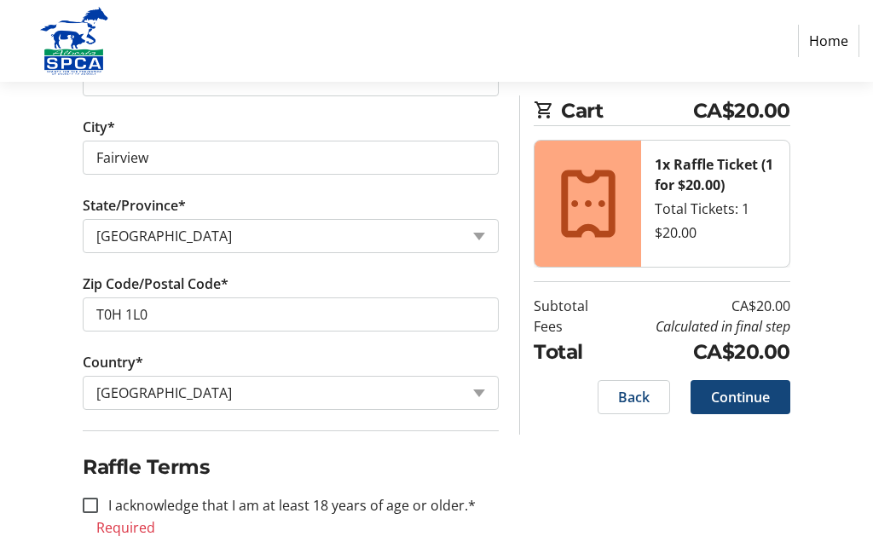
scroll to position [885, 0]
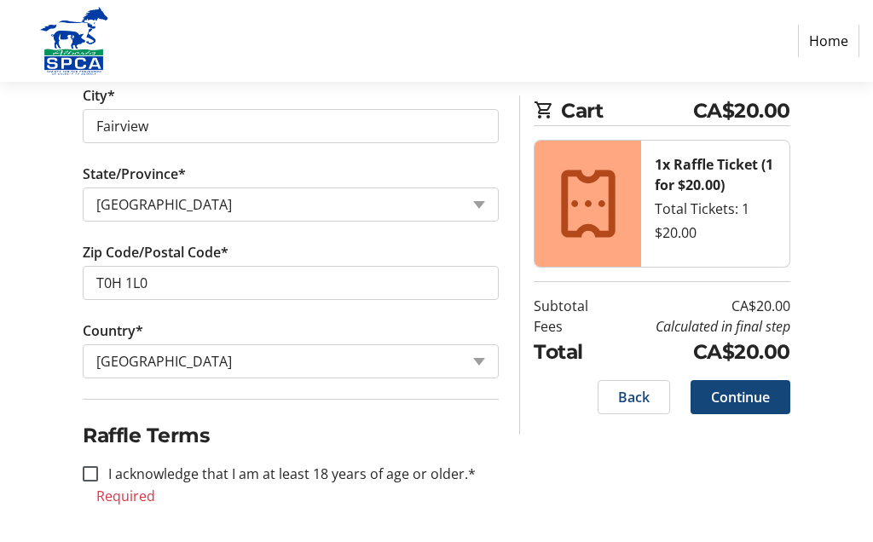
click at [85, 472] on input "I acknowledge that I am at least 18 years of age or older.*" at bounding box center [90, 473] width 15 height 15
checkbox input "true"
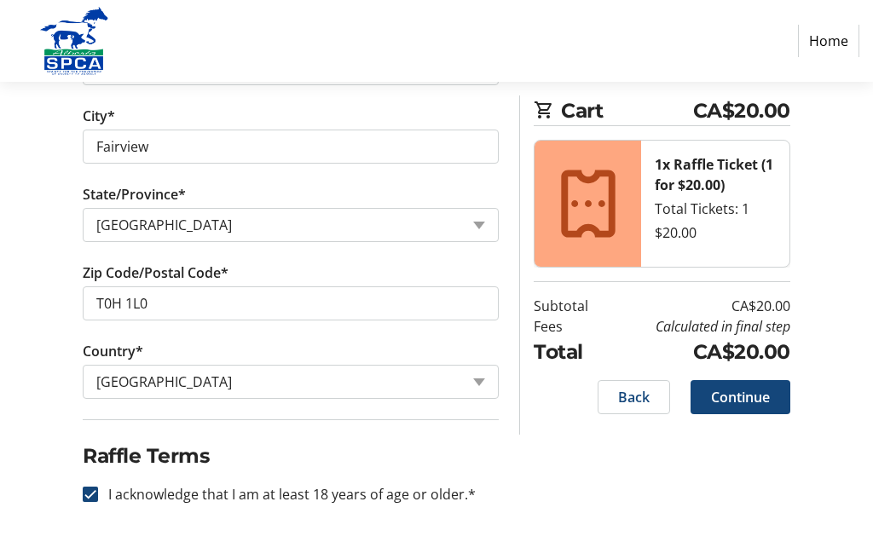
click at [747, 395] on span "Continue" at bounding box center [740, 397] width 59 height 20
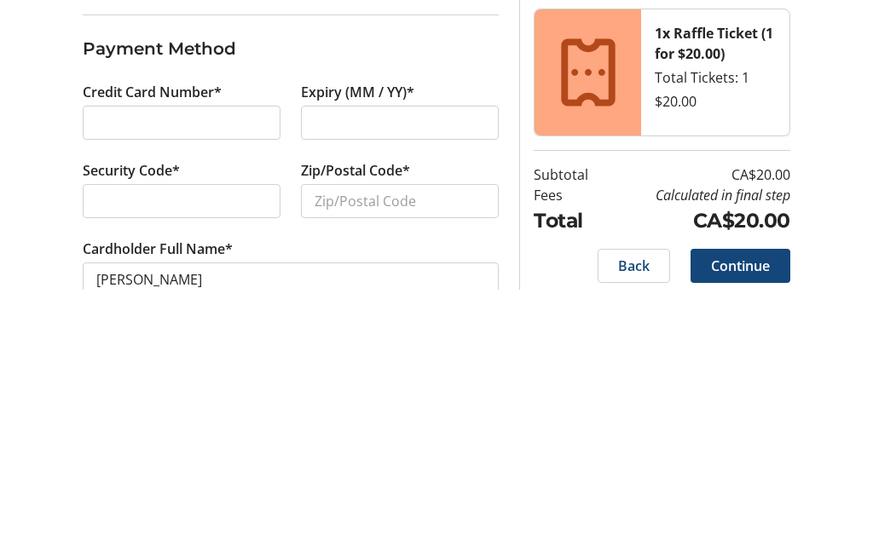
scroll to position [31, 0]
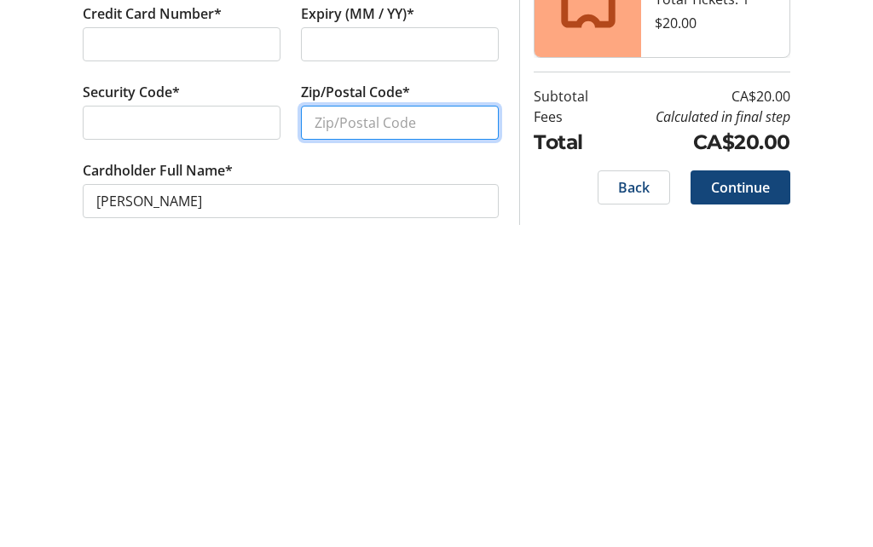
click at [347, 411] on input "Zip/Postal Code*" at bounding box center [400, 428] width 198 height 34
type input "T0H 1L0"
click at [746, 482] on span "Continue" at bounding box center [740, 492] width 59 height 20
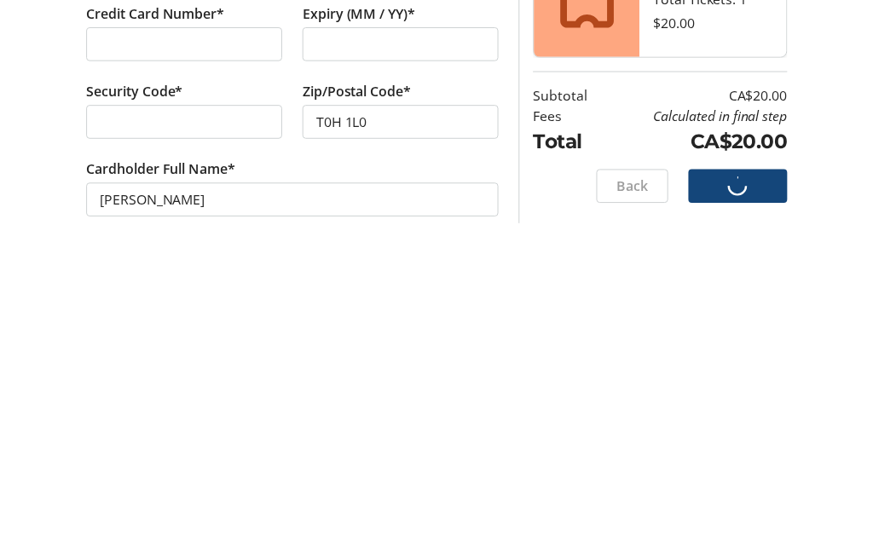
scroll to position [51, 0]
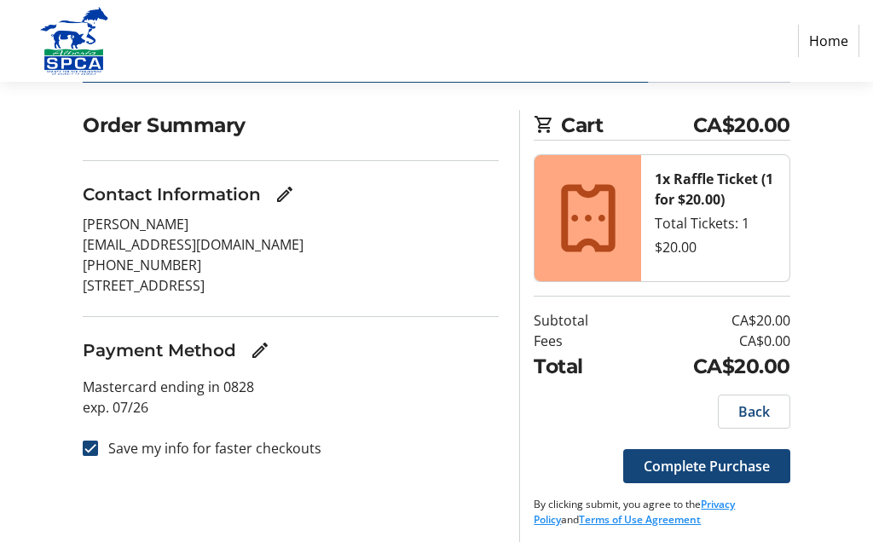
scroll to position [115, 0]
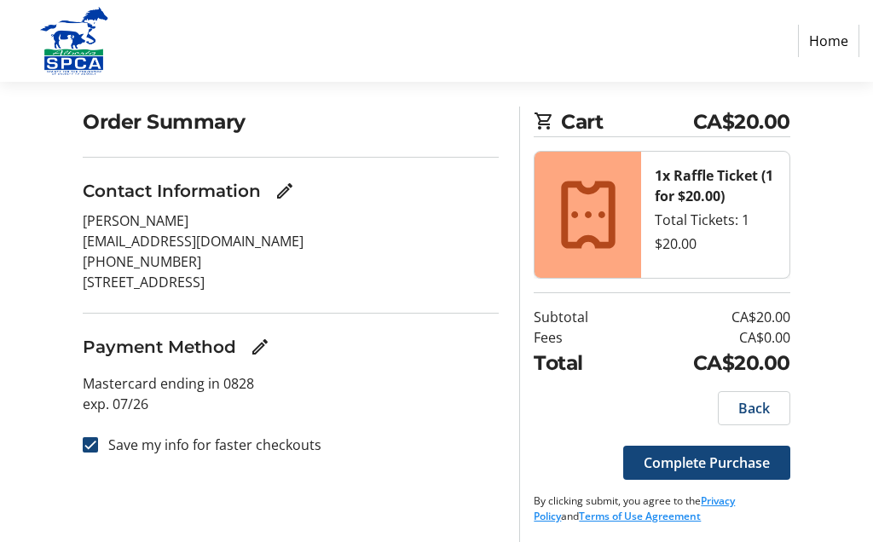
click at [724, 463] on span "Complete Purchase" at bounding box center [706, 463] width 126 height 20
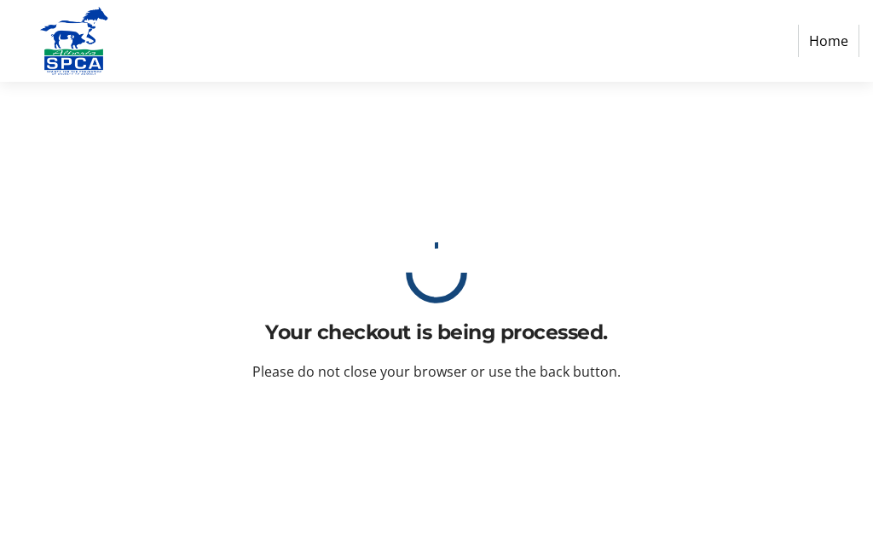
scroll to position [0, 0]
